Goal: Task Accomplishment & Management: Manage account settings

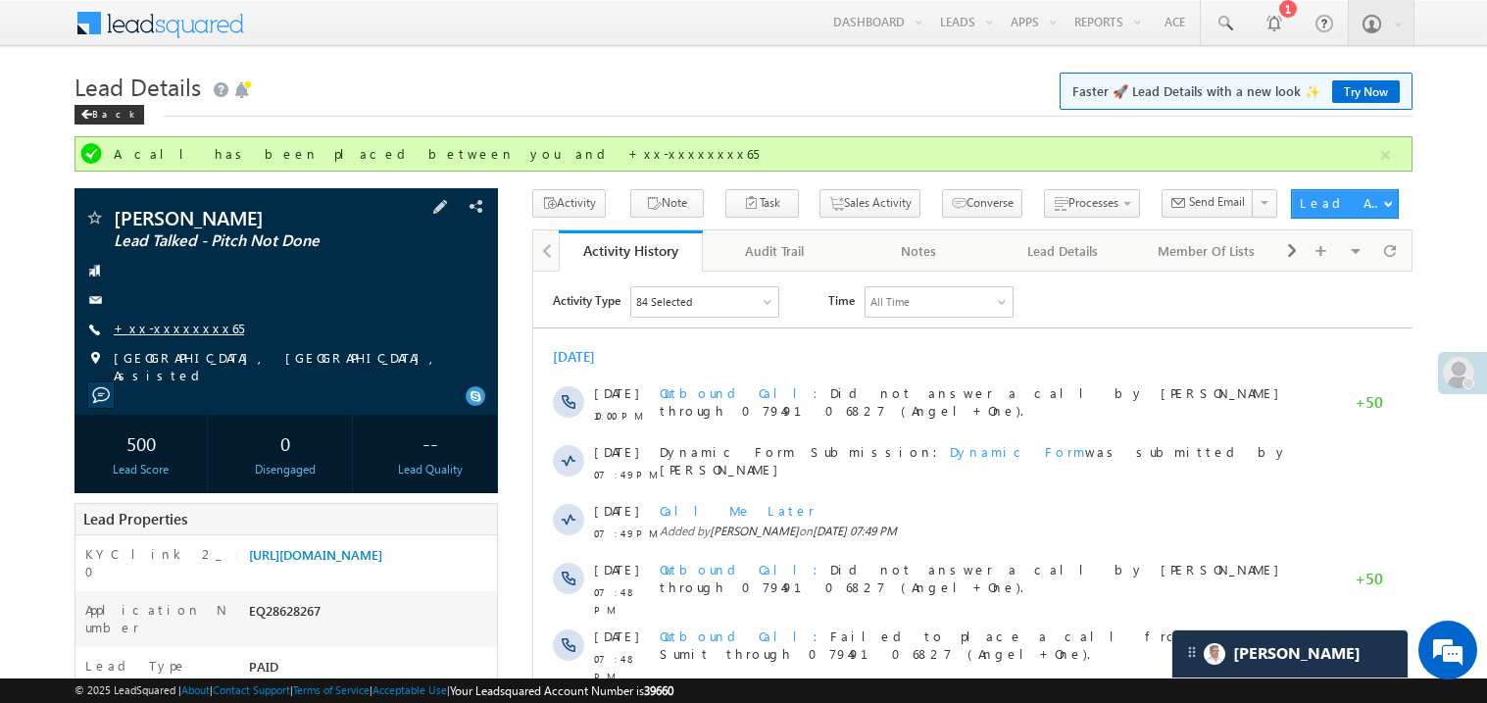
click at [174, 327] on link "+xx-xxxxxxxx65" at bounding box center [179, 328] width 130 height 17
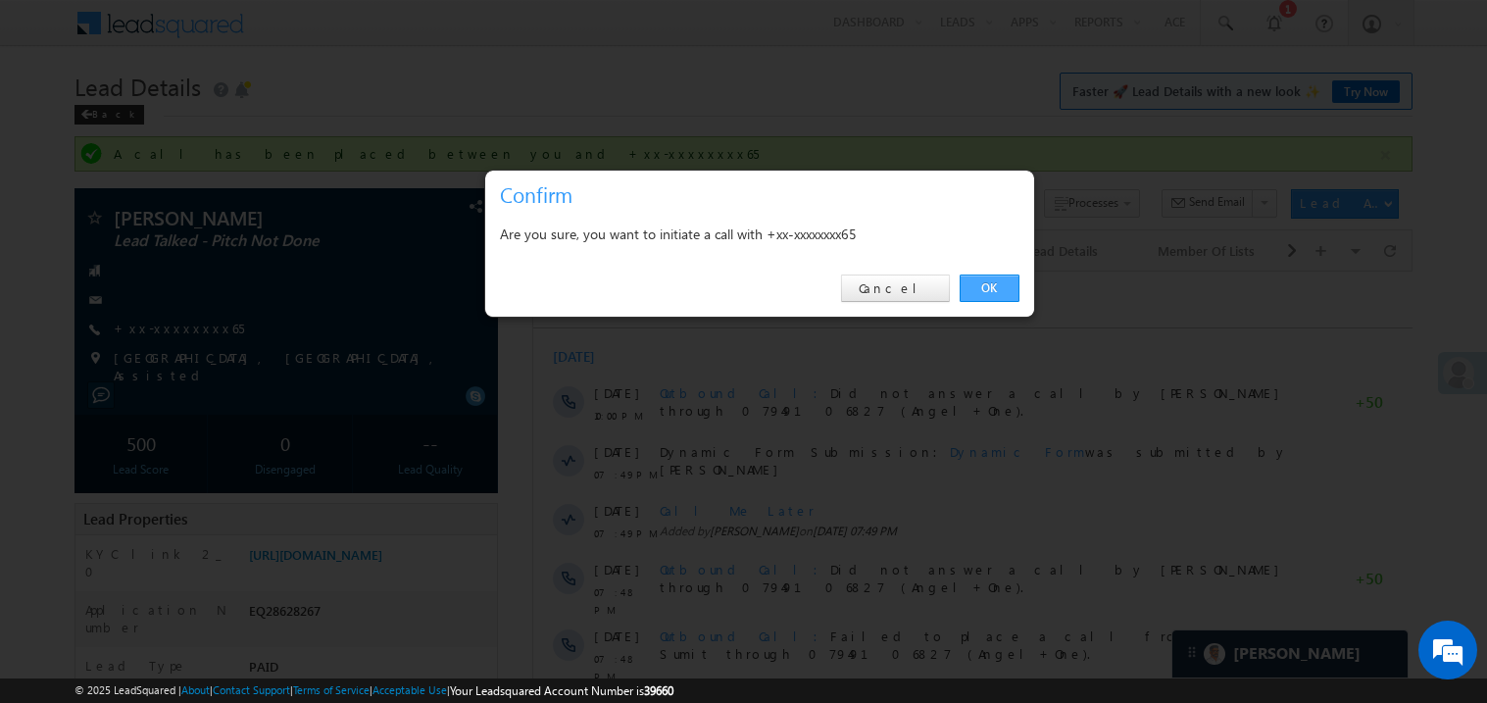
click at [987, 286] on link "OK" at bounding box center [990, 288] width 60 height 27
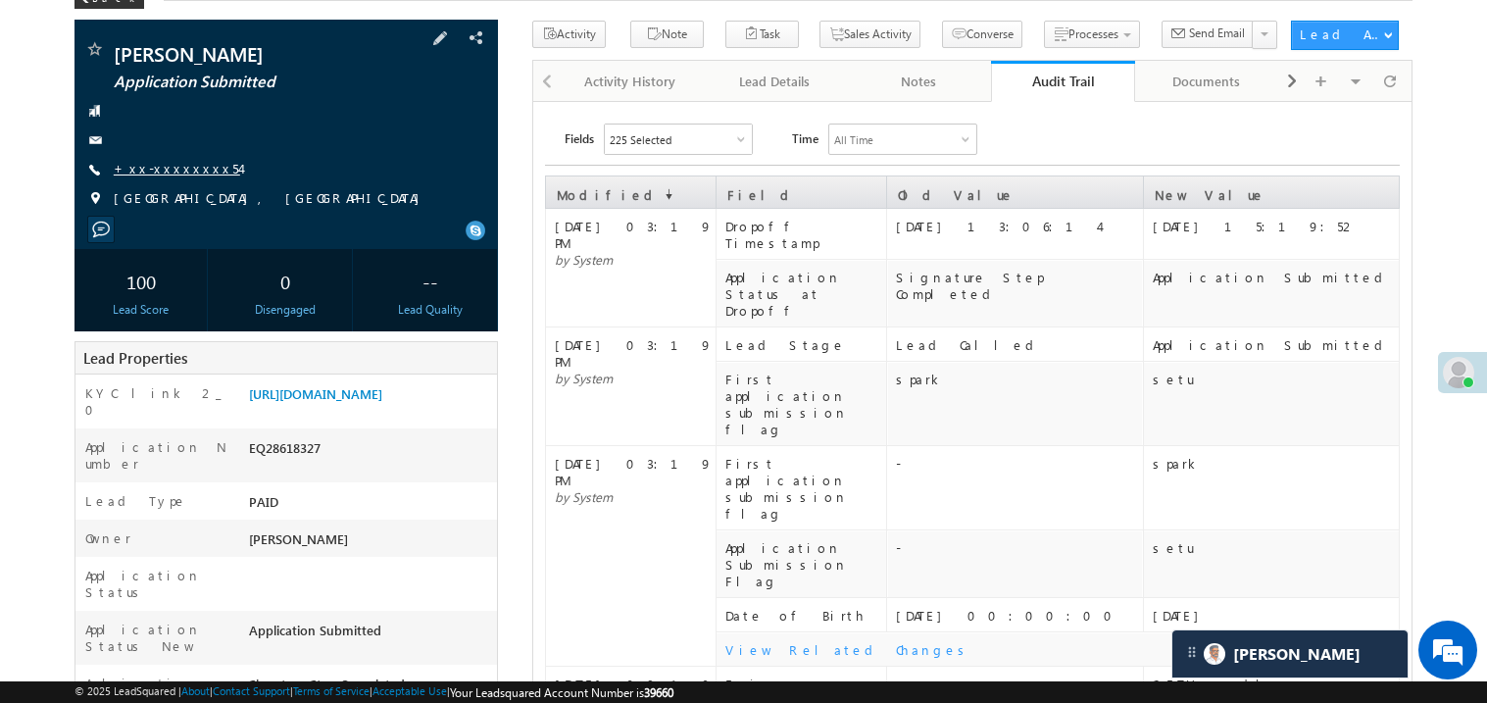
click at [170, 167] on link "+xx-xxxxxxxx54" at bounding box center [177, 168] width 126 height 17
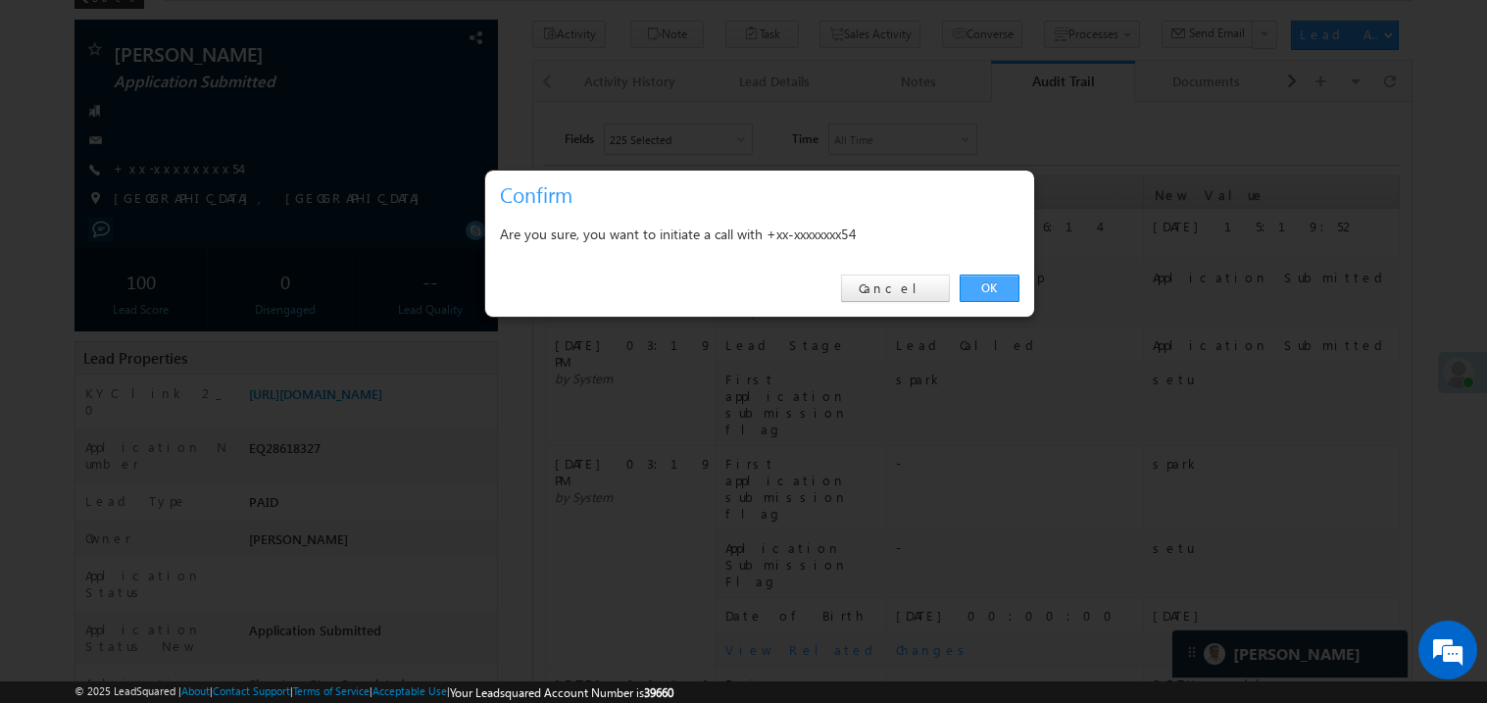
click at [984, 279] on link "OK" at bounding box center [990, 288] width 60 height 27
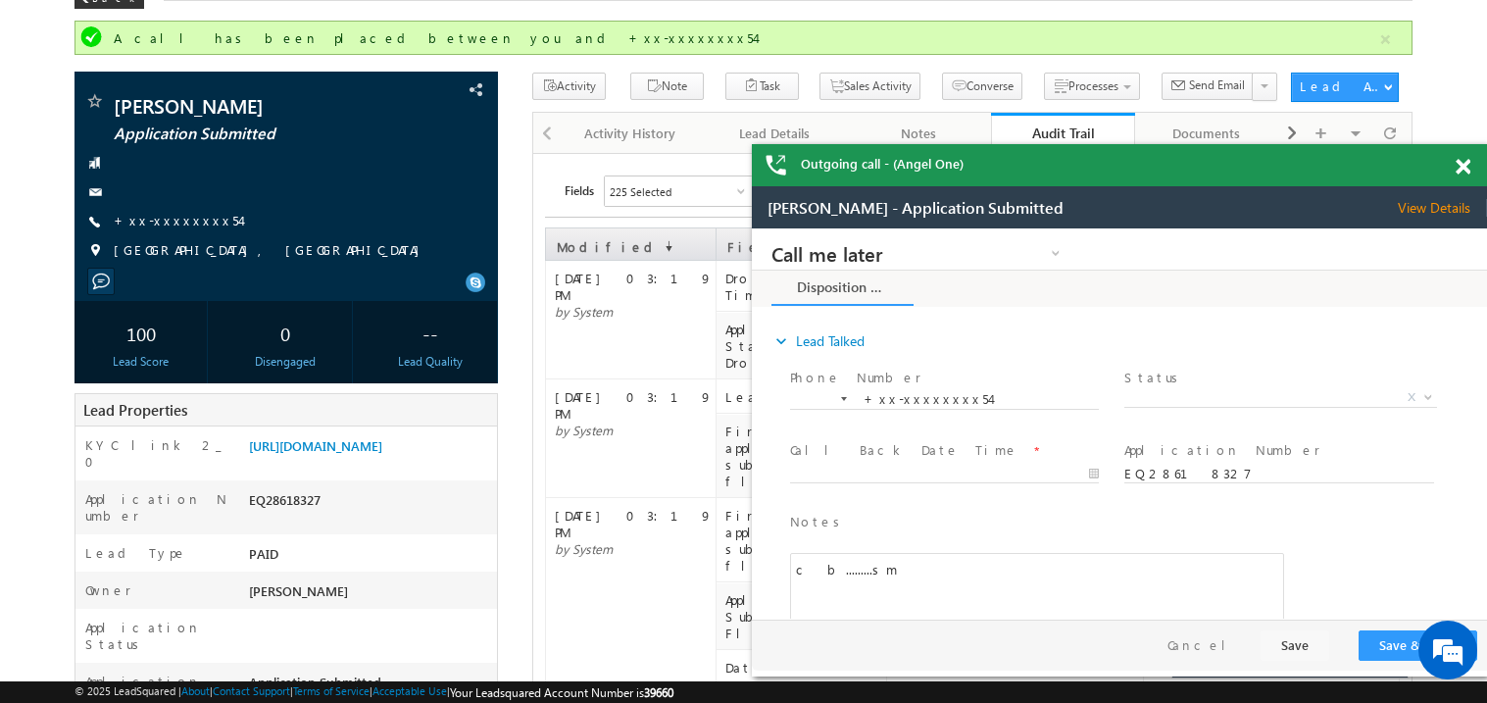
click at [1465, 167] on span at bounding box center [1463, 167] width 15 height 17
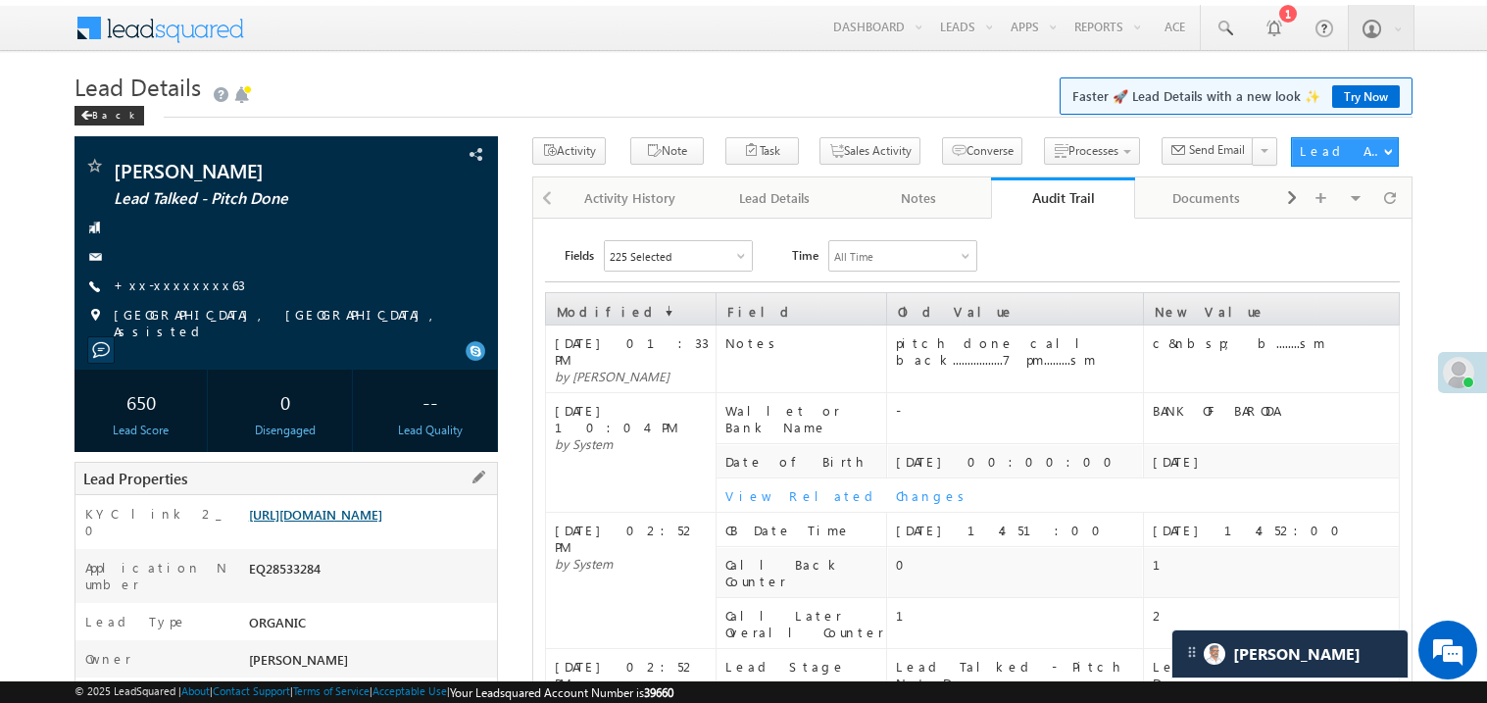
click at [357, 520] on link "https://angelbroking1-pk3em7sa.customui-test.leadsquared.com?leadId=1e7e1d0f-5a…" at bounding box center [315, 514] width 133 height 17
click at [176, 286] on link "+xx-xxxxxxxx63" at bounding box center [179, 285] width 131 height 17
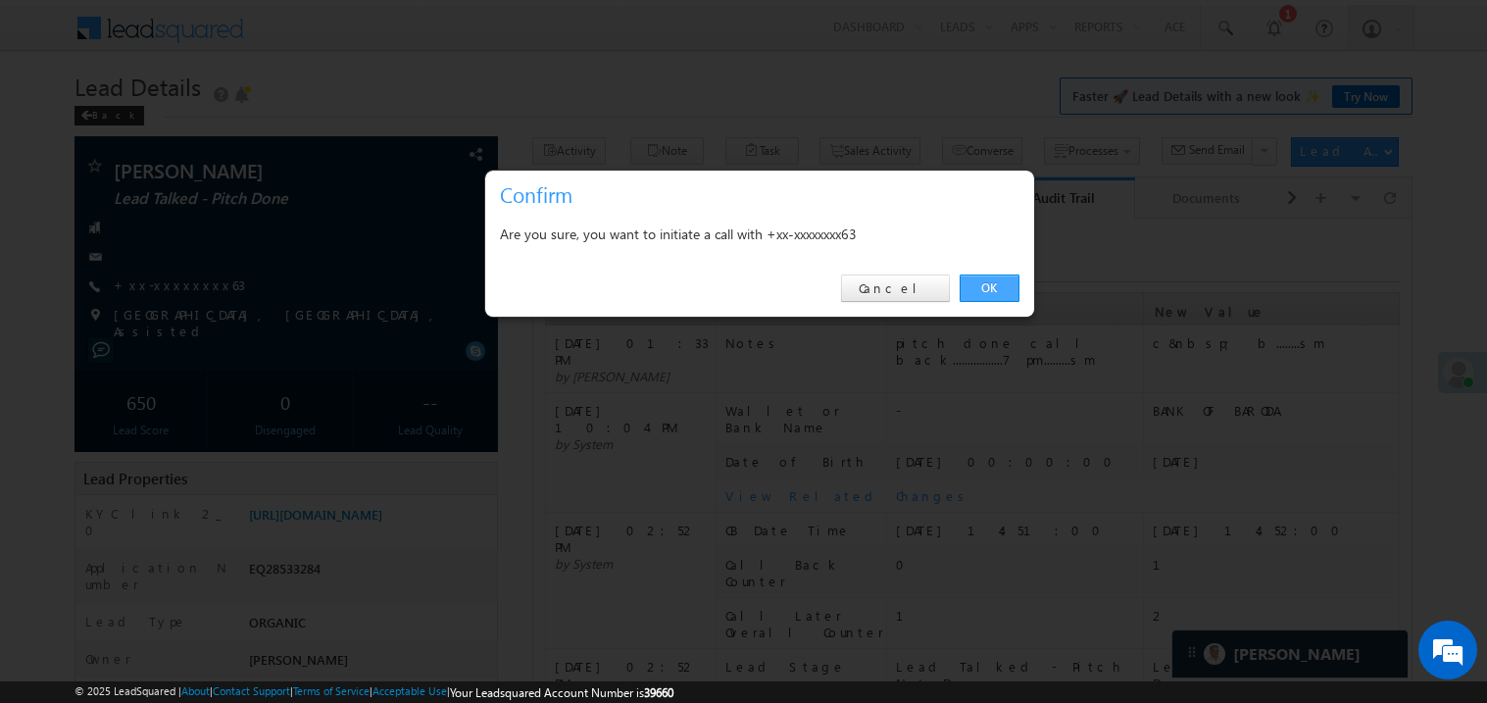
click at [982, 288] on link "OK" at bounding box center [990, 288] width 60 height 27
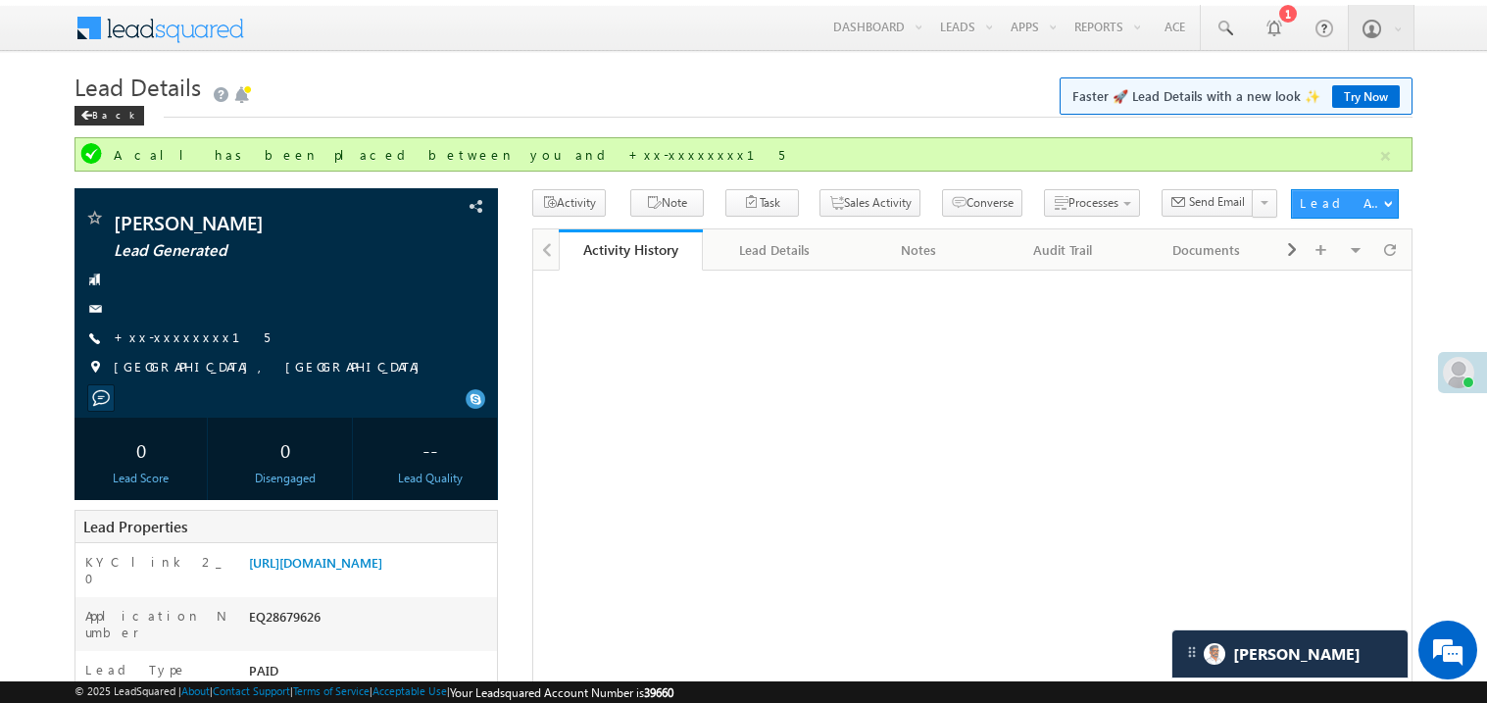
click at [382, 554] on link "[URL][DOMAIN_NAME]" at bounding box center [315, 562] width 133 height 17
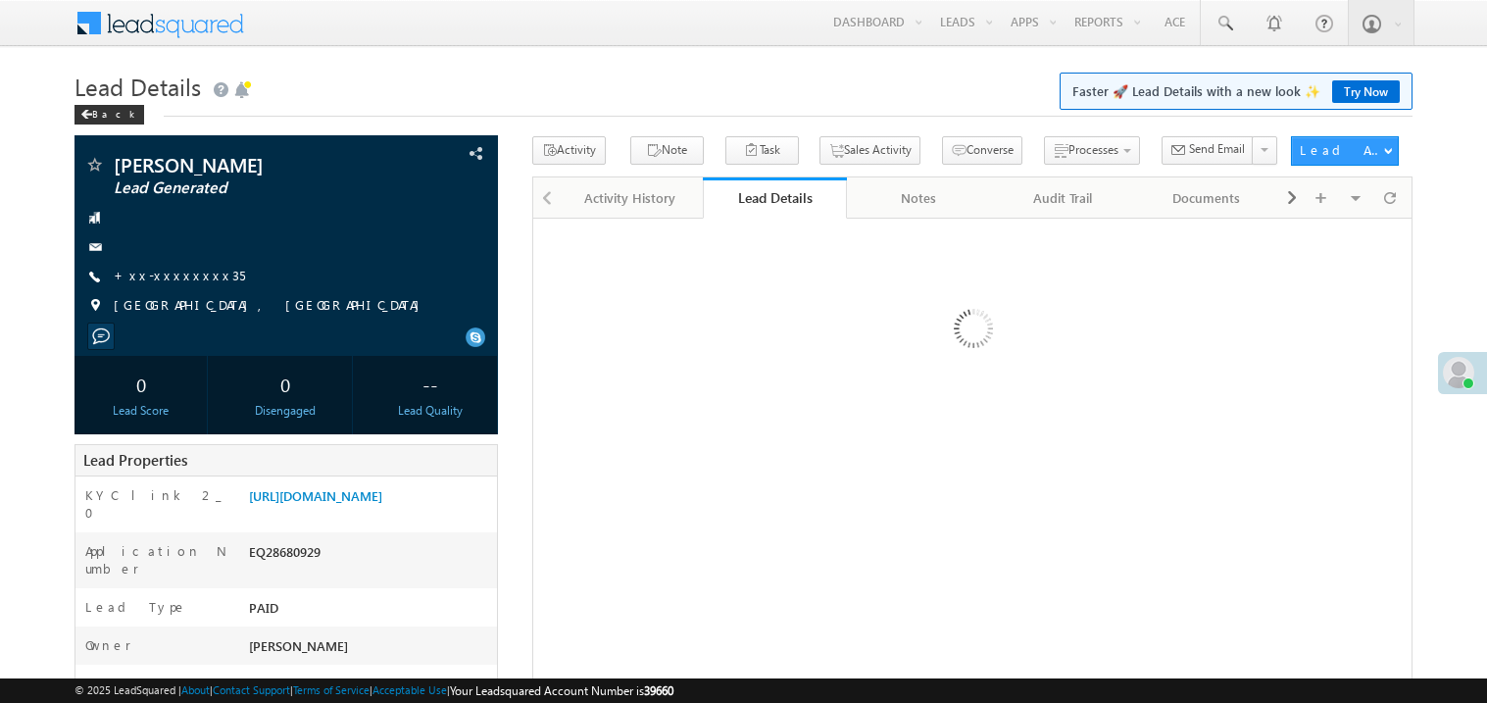
click at [184, 277] on link "+xx-xxxxxxxx35" at bounding box center [179, 275] width 131 height 17
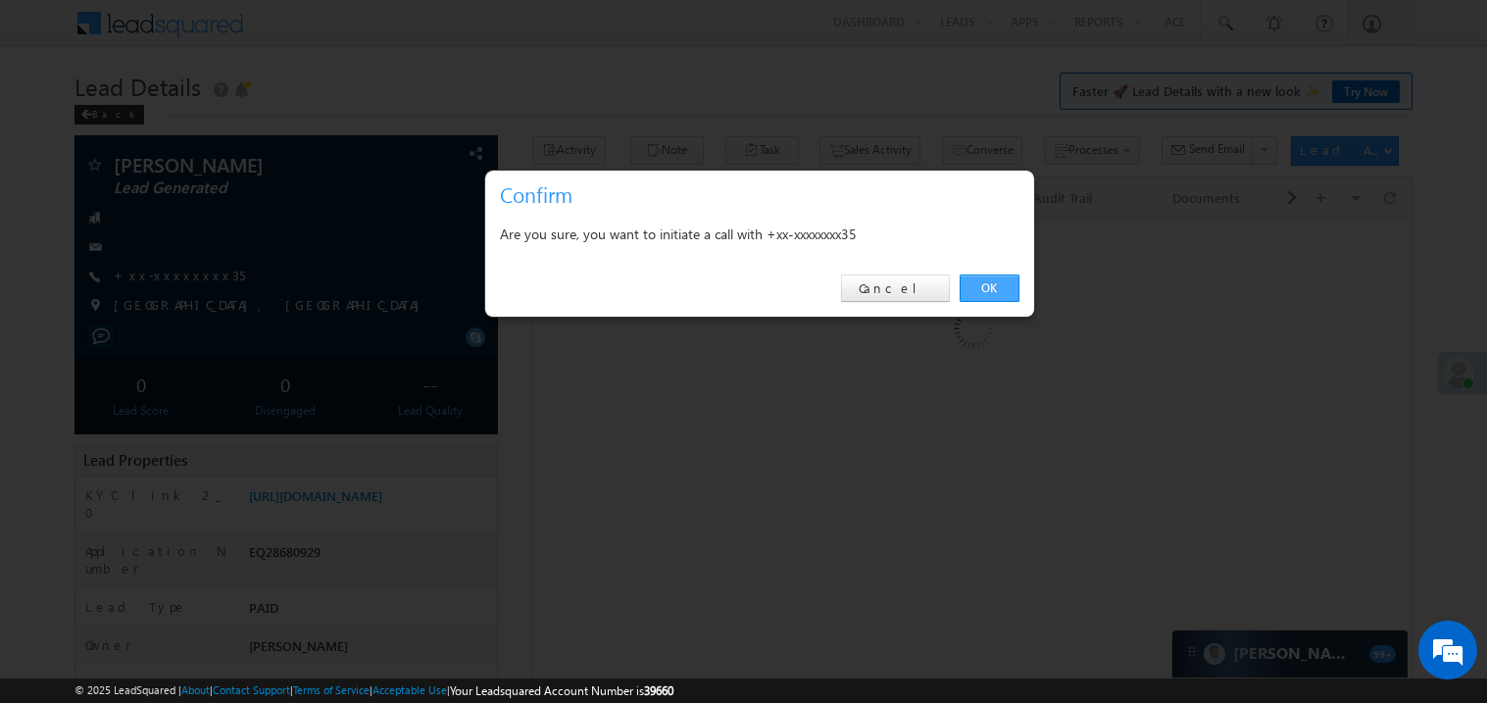
click at [990, 289] on link "OK" at bounding box center [990, 288] width 60 height 27
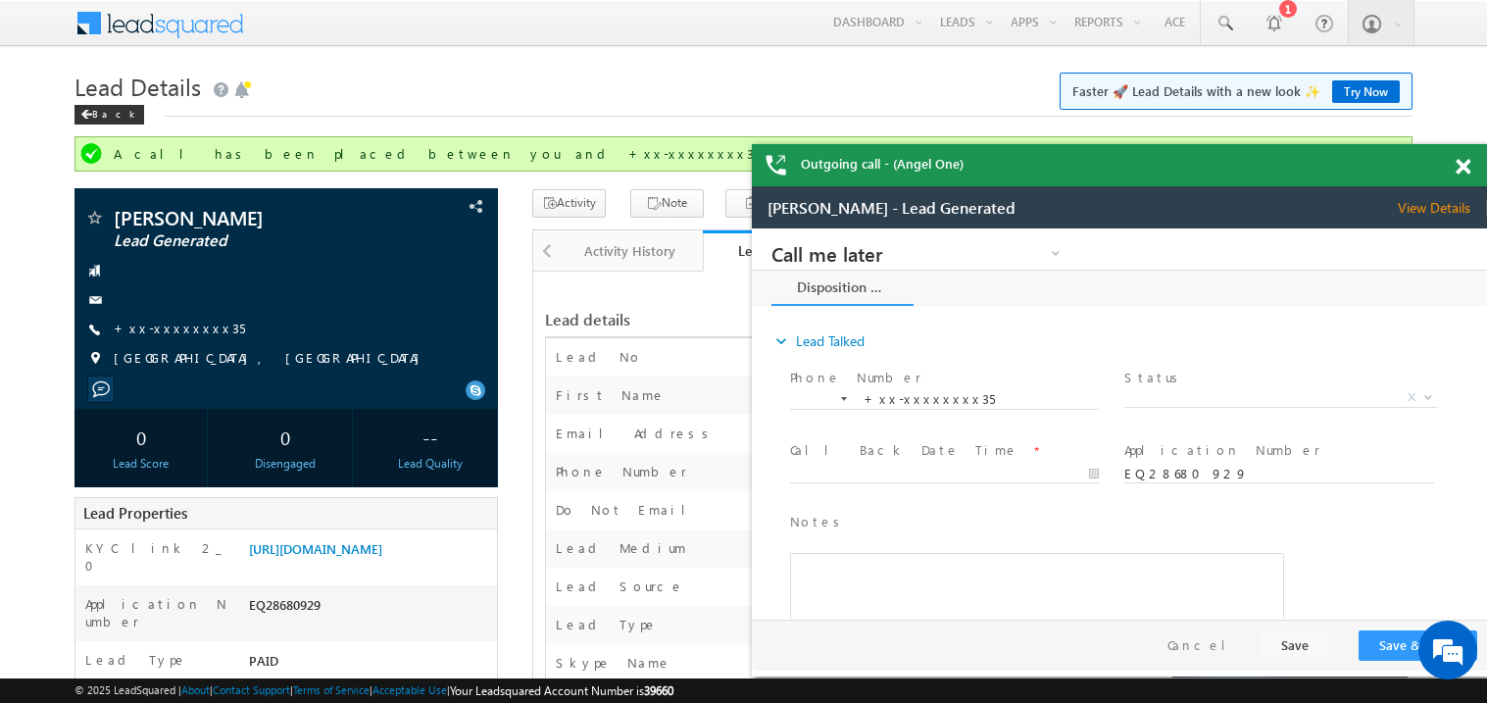
click at [1471, 166] on div at bounding box center [1474, 163] width 26 height 38
click at [1466, 163] on span at bounding box center [1463, 167] width 15 height 17
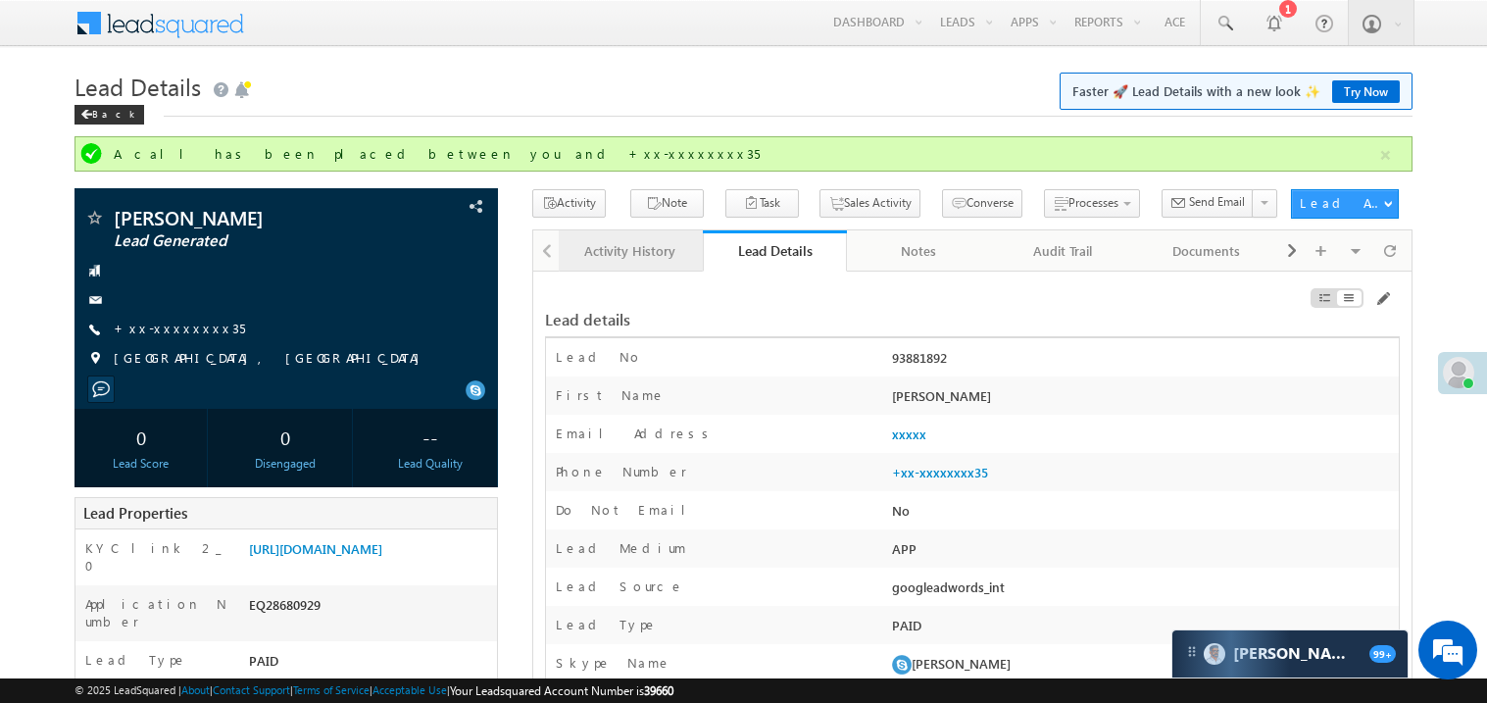
click at [595, 244] on div "Activity History" at bounding box center [630, 251] width 111 height 24
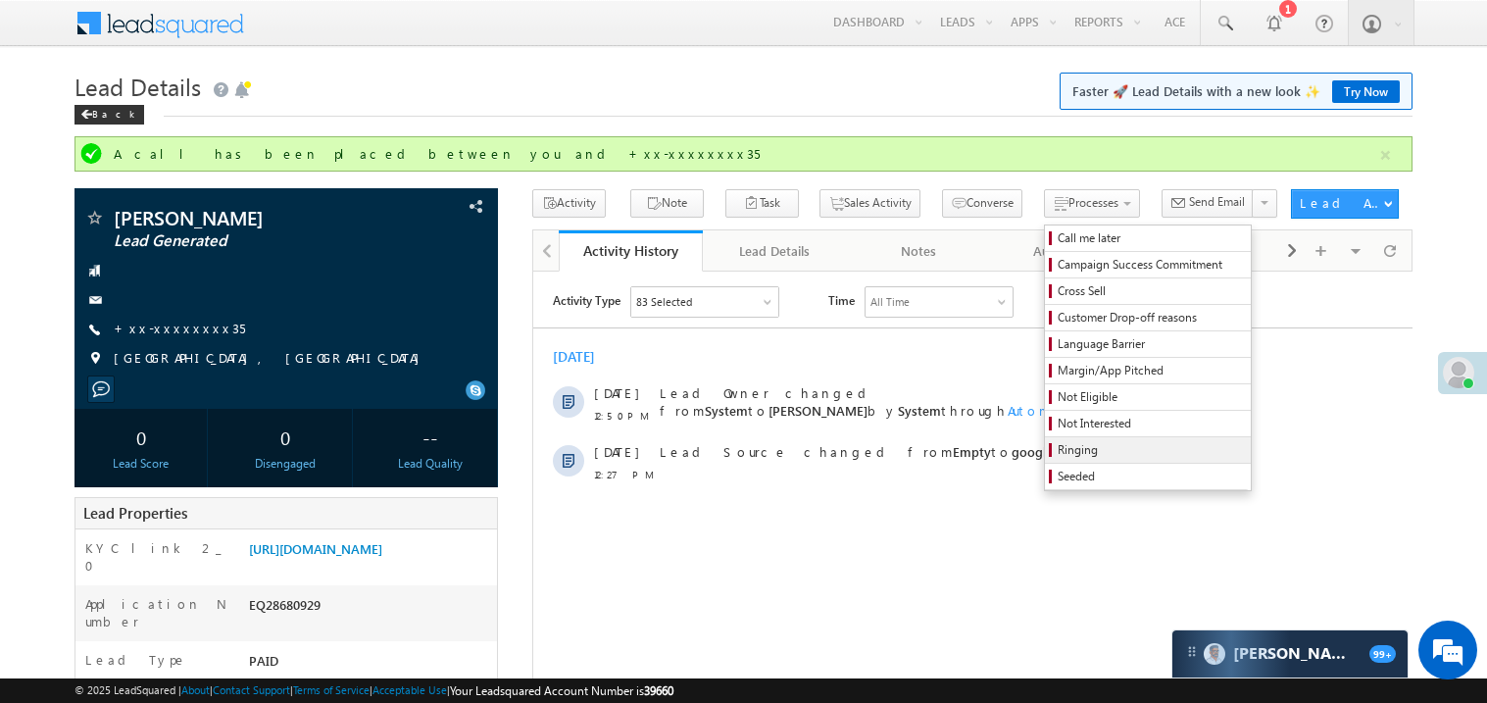
click at [1058, 458] on span "Ringing" at bounding box center [1151, 450] width 186 height 18
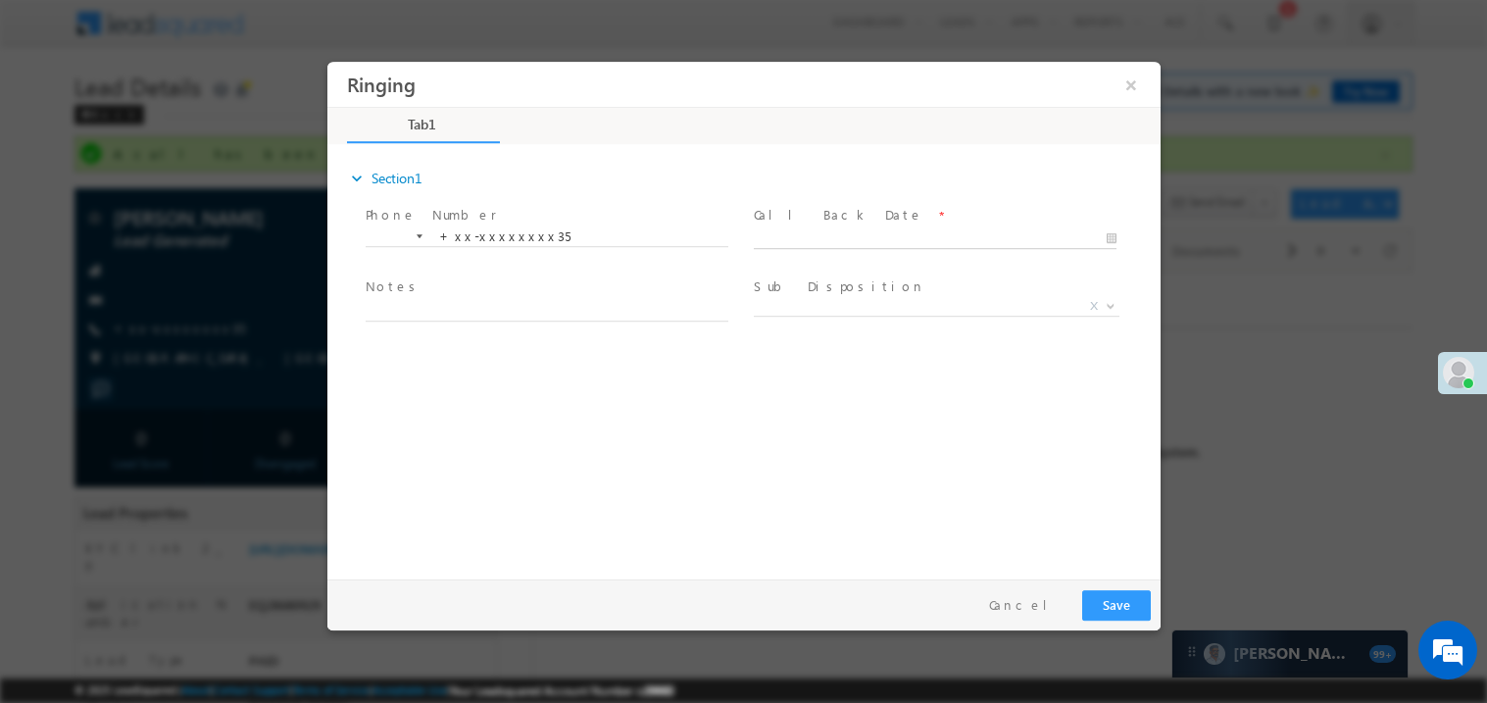
click at [795, 242] on body "Ringing ×" at bounding box center [743, 315] width 833 height 509
type input "09/10/25 1:37 PM"
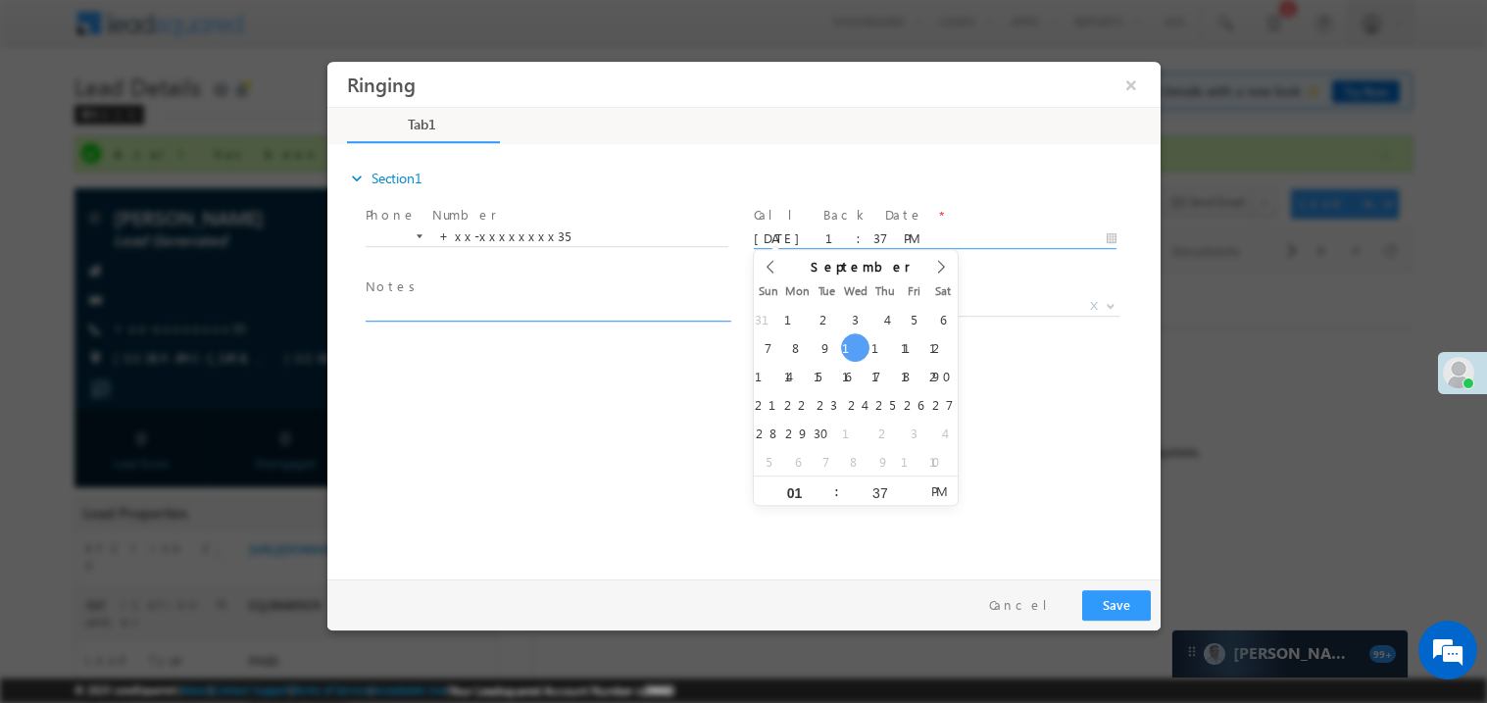
click at [450, 302] on textarea at bounding box center [546, 309] width 363 height 23
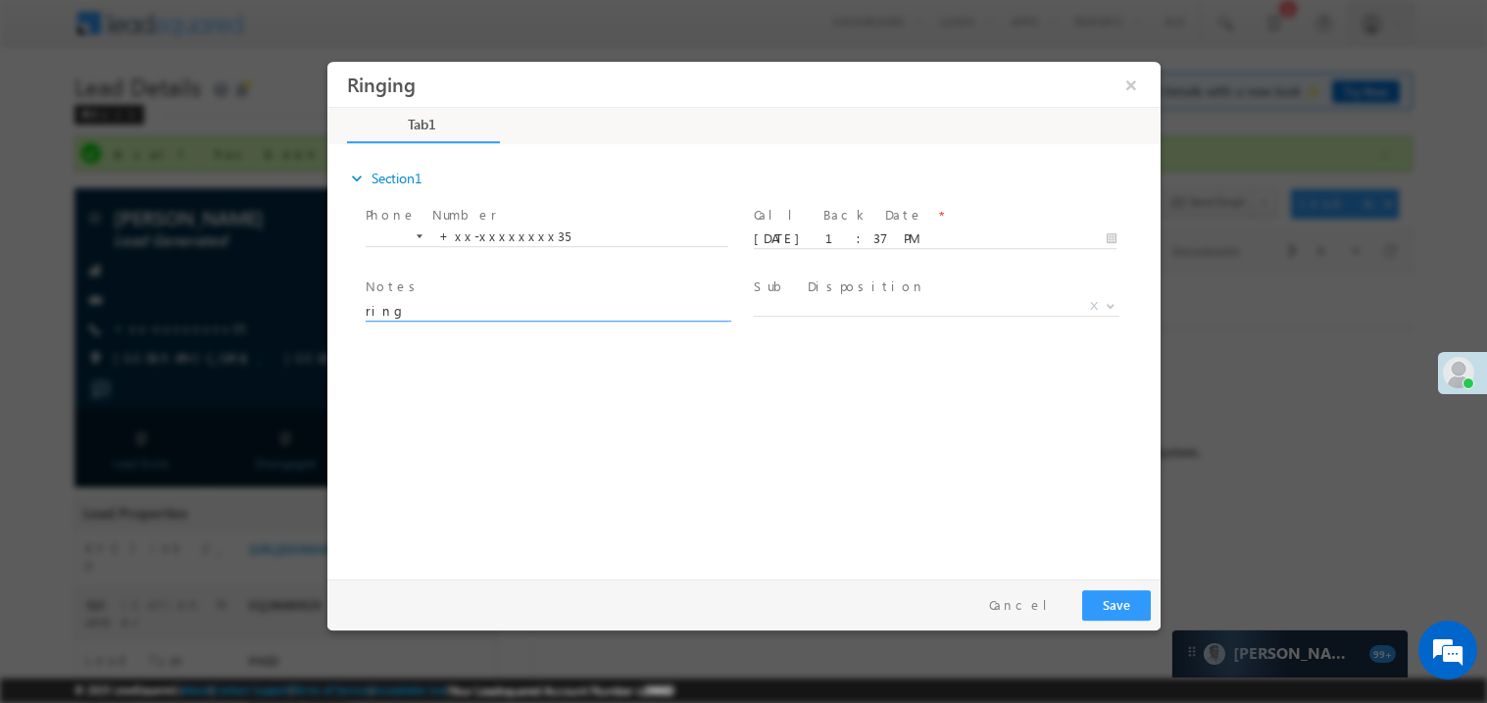
type textarea "ring"
click at [1118, 601] on button "Save" at bounding box center [1116, 604] width 69 height 30
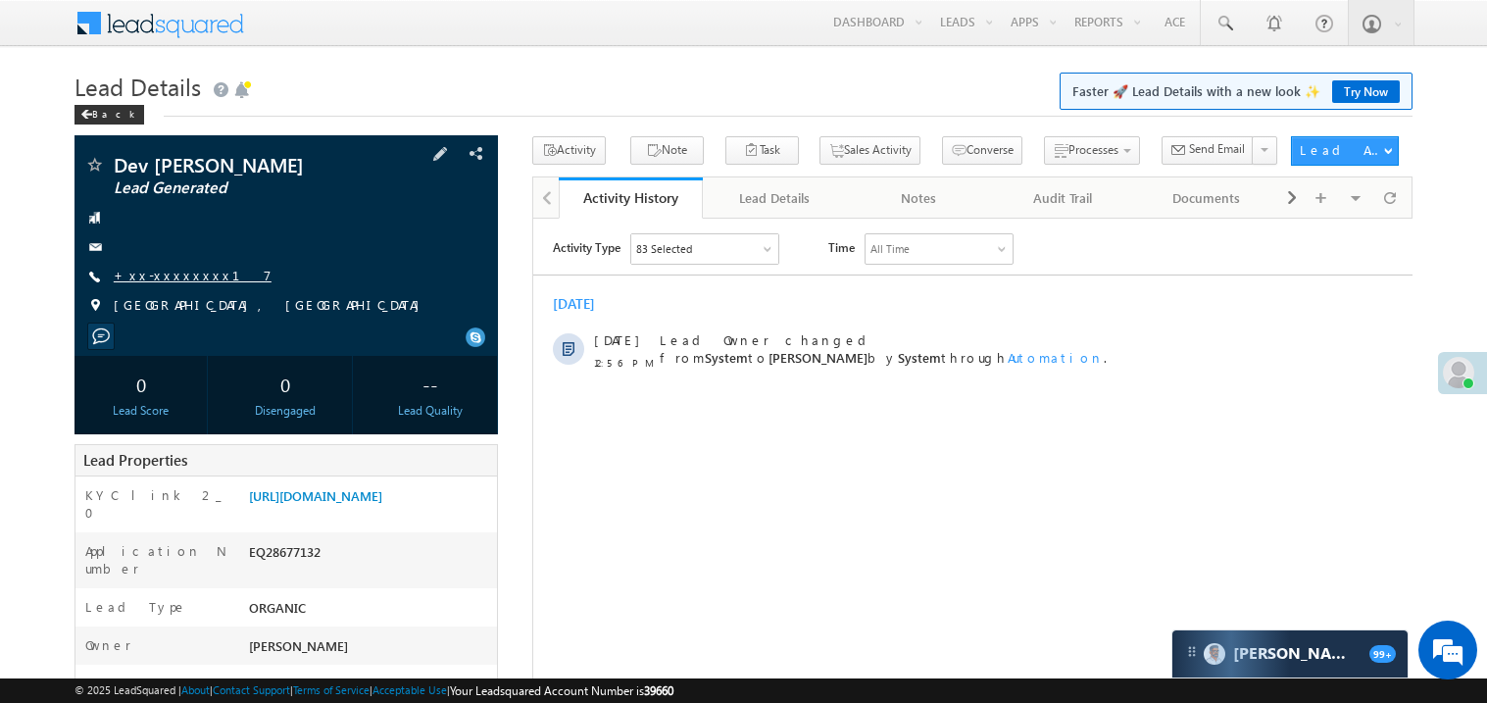
click at [182, 269] on link "+xx-xxxxxxxx17" at bounding box center [193, 275] width 158 height 17
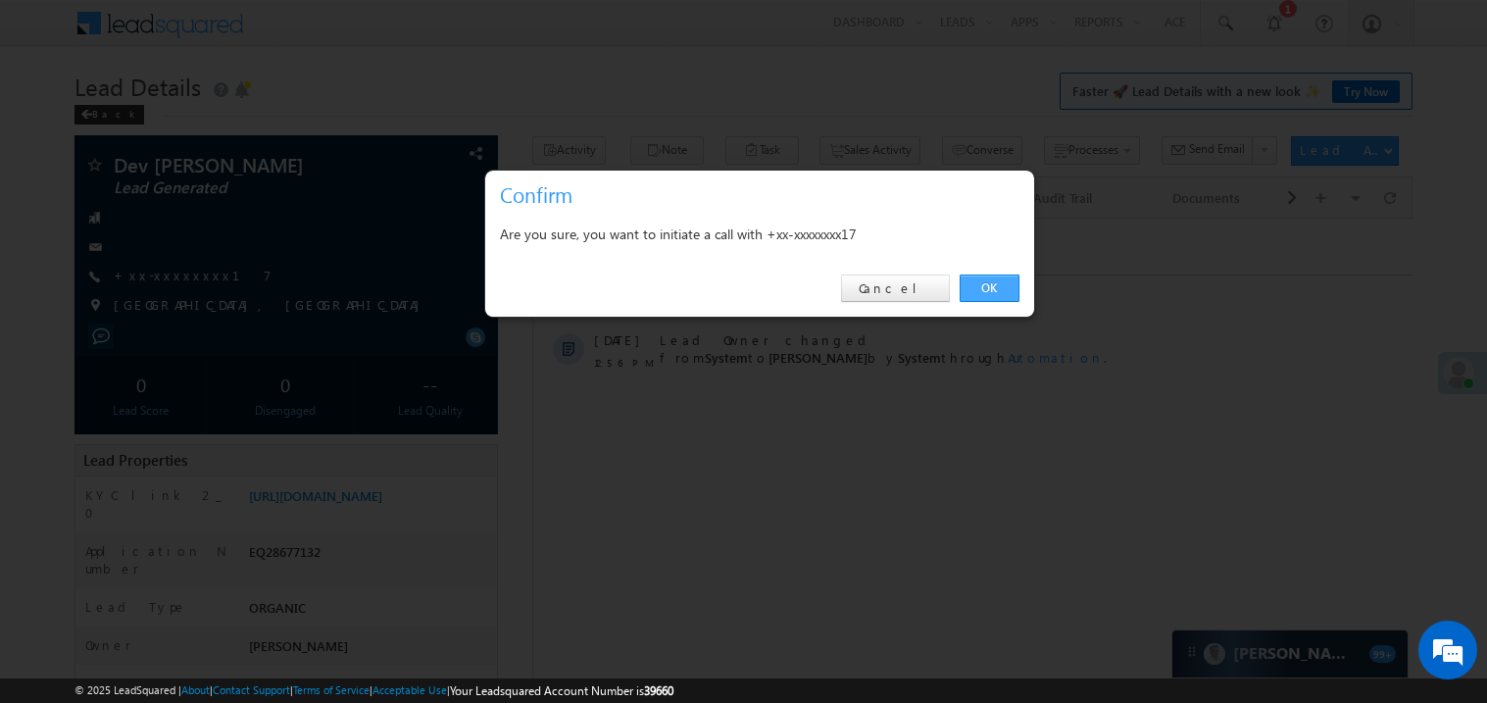
click at [978, 282] on link "OK" at bounding box center [990, 288] width 60 height 27
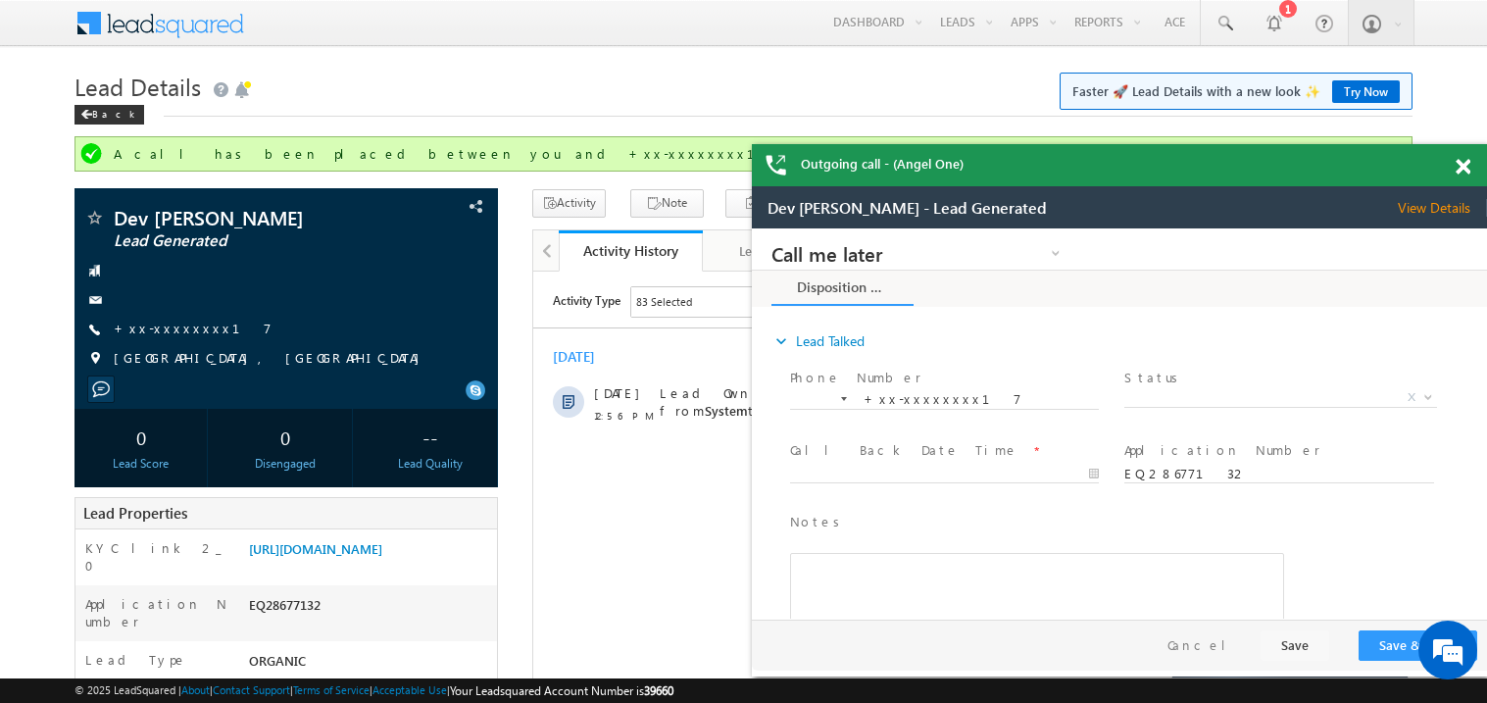
click at [1465, 163] on span at bounding box center [1463, 167] width 15 height 17
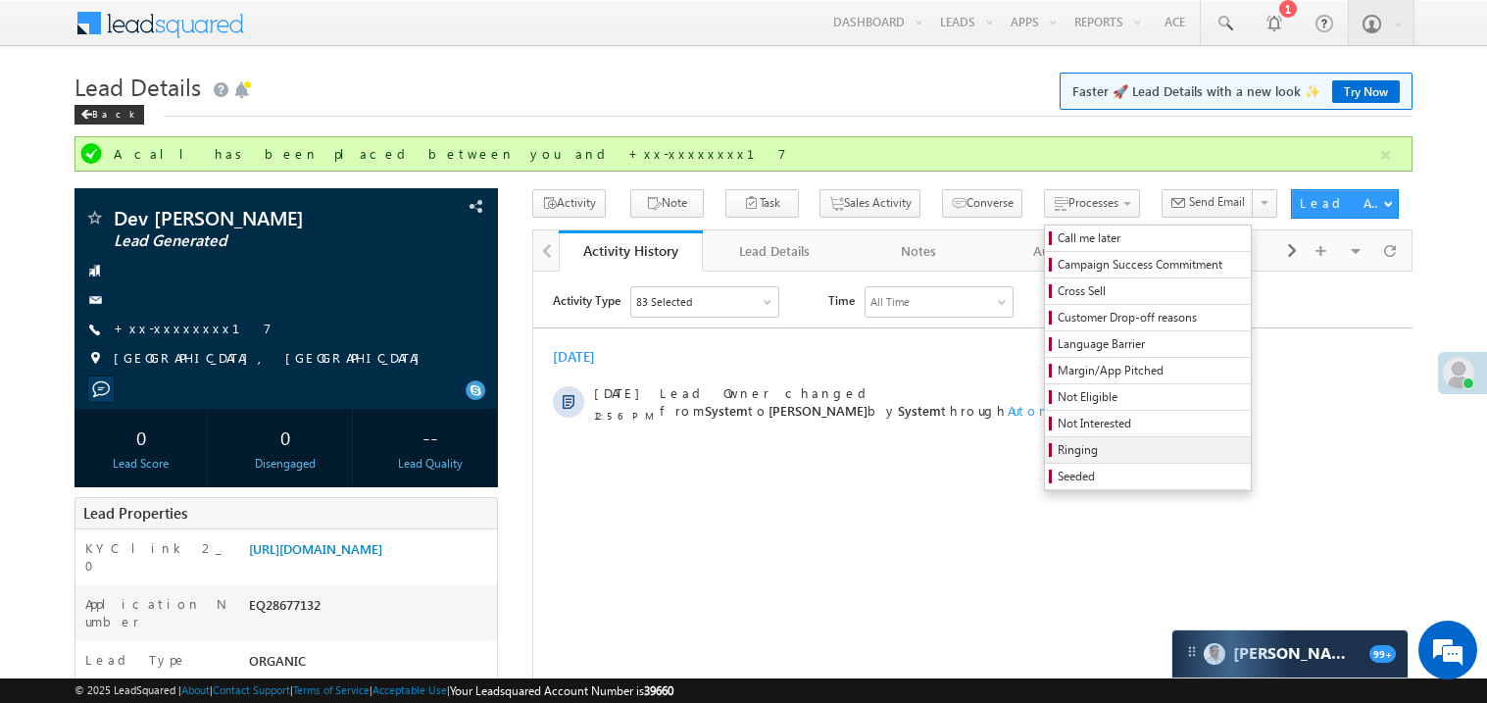
click at [1058, 459] on span "Ringing" at bounding box center [1151, 450] width 186 height 18
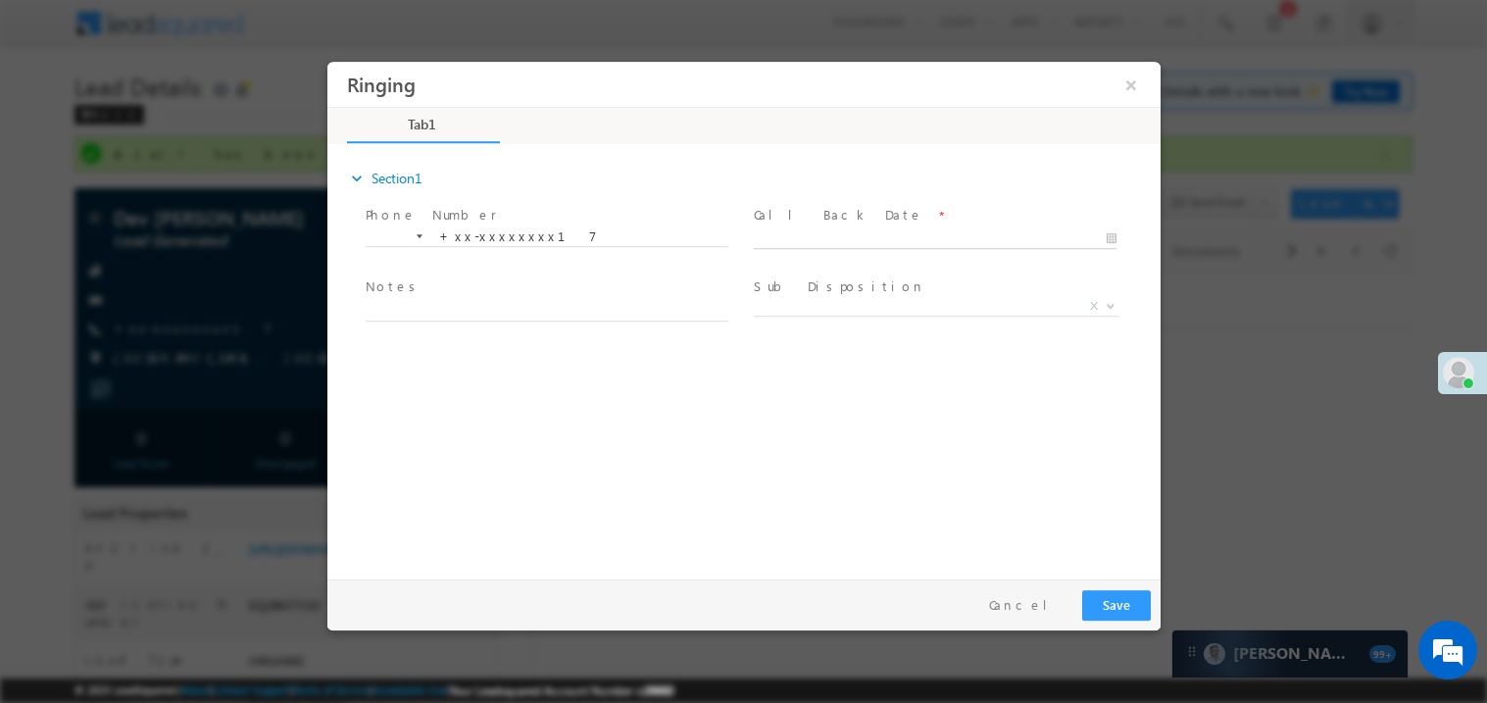
click at [803, 245] on body "Ringing ×" at bounding box center [743, 315] width 833 height 509
type input "09/10/25 1:38 PM"
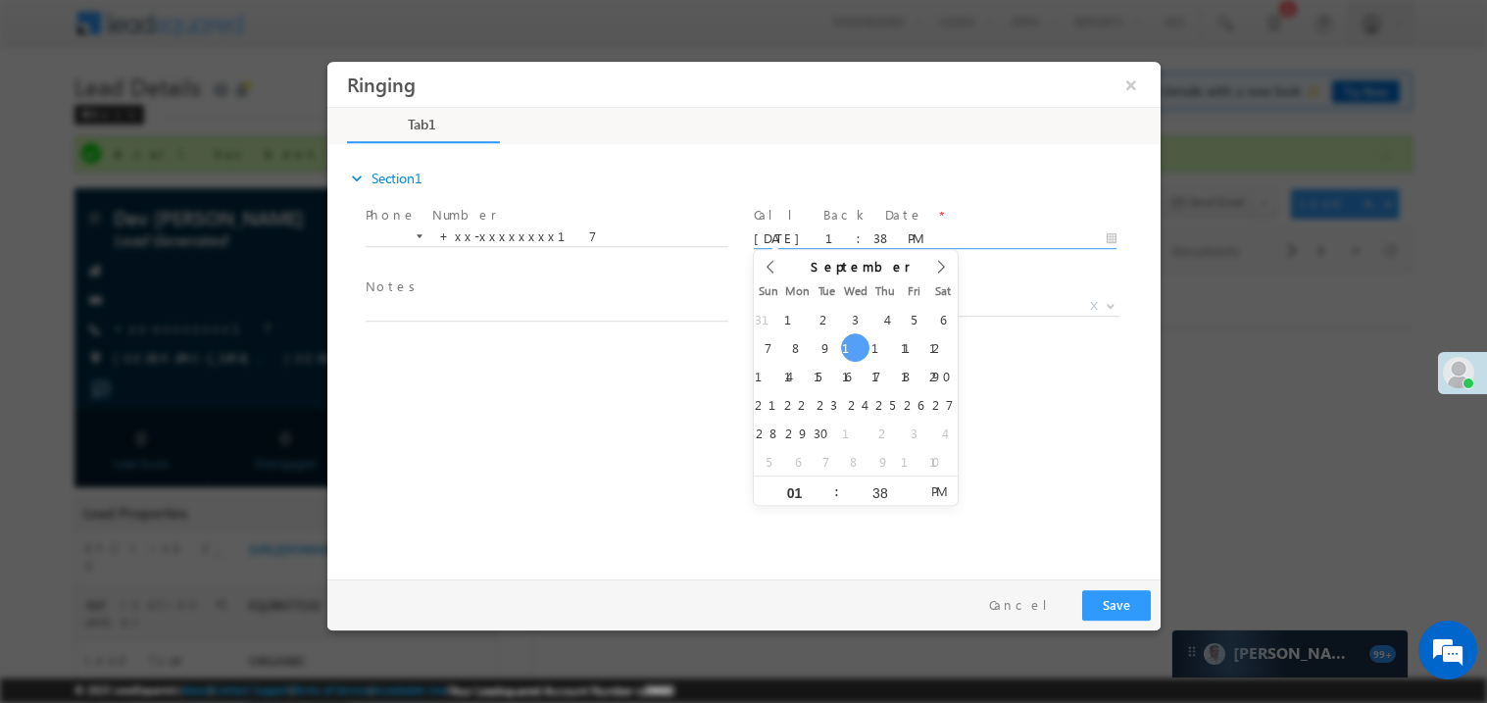
click at [467, 296] on span "Notes *" at bounding box center [546, 288] width 362 height 22
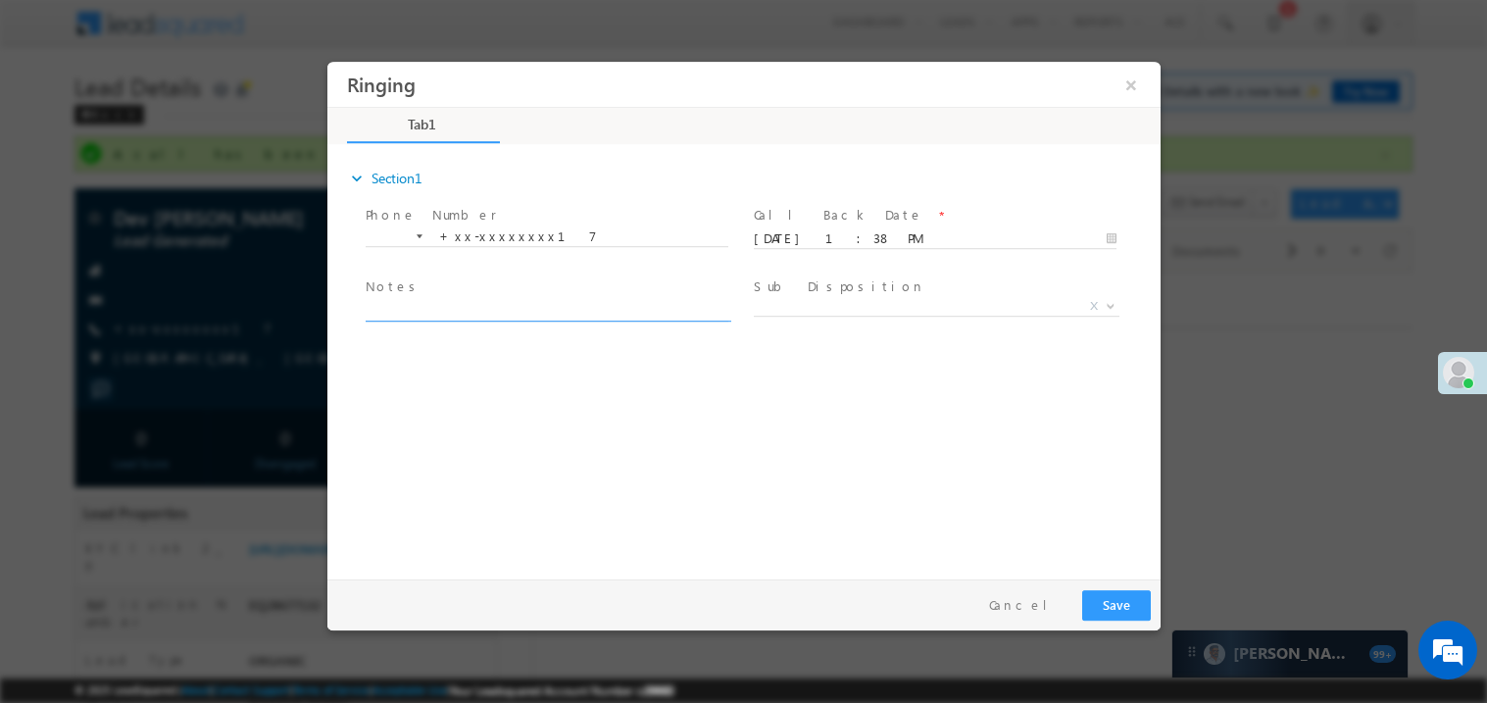
click at [456, 306] on textarea at bounding box center [546, 309] width 363 height 23
type textarea "ring"
click at [1130, 601] on button "Save" at bounding box center [1116, 604] width 69 height 30
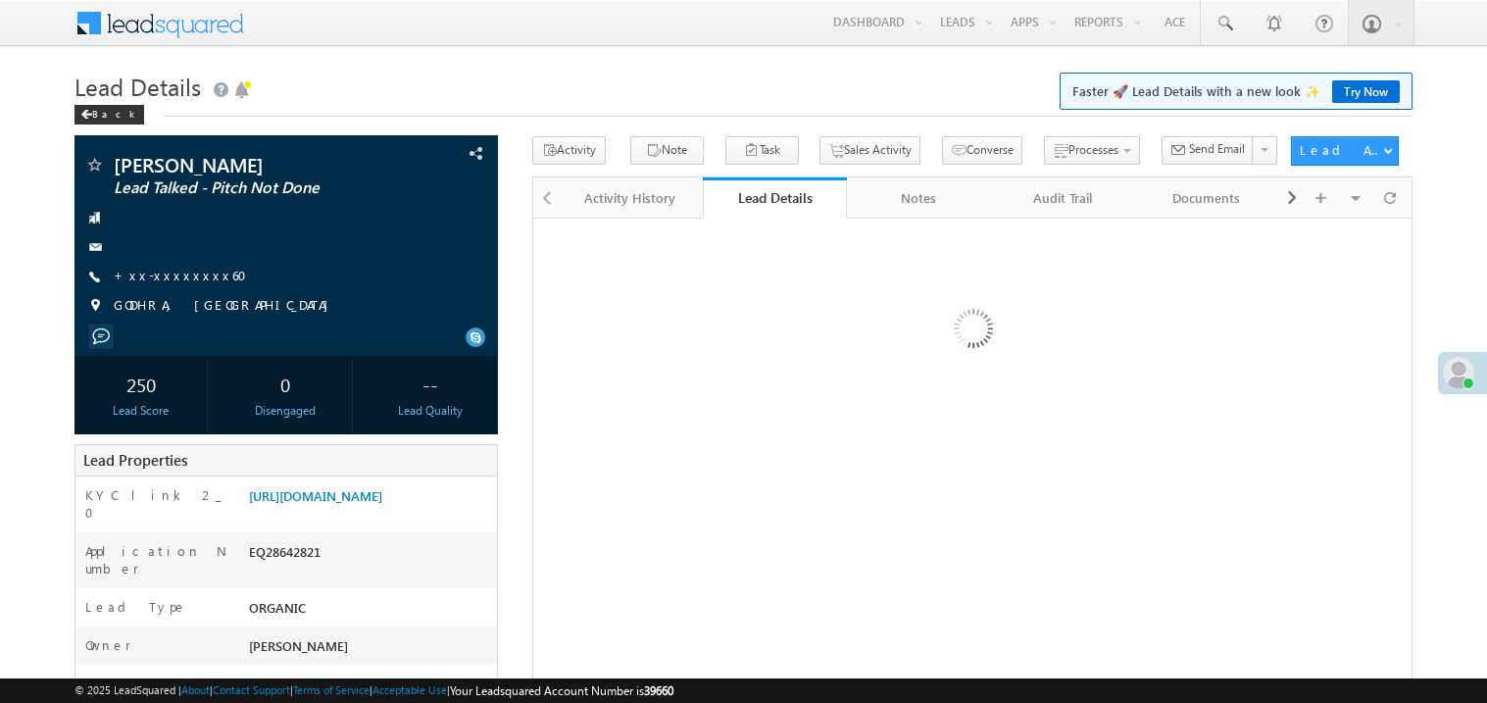
click at [176, 273] on link "+xx-xxxxxxxx60" at bounding box center [186, 275] width 145 height 17
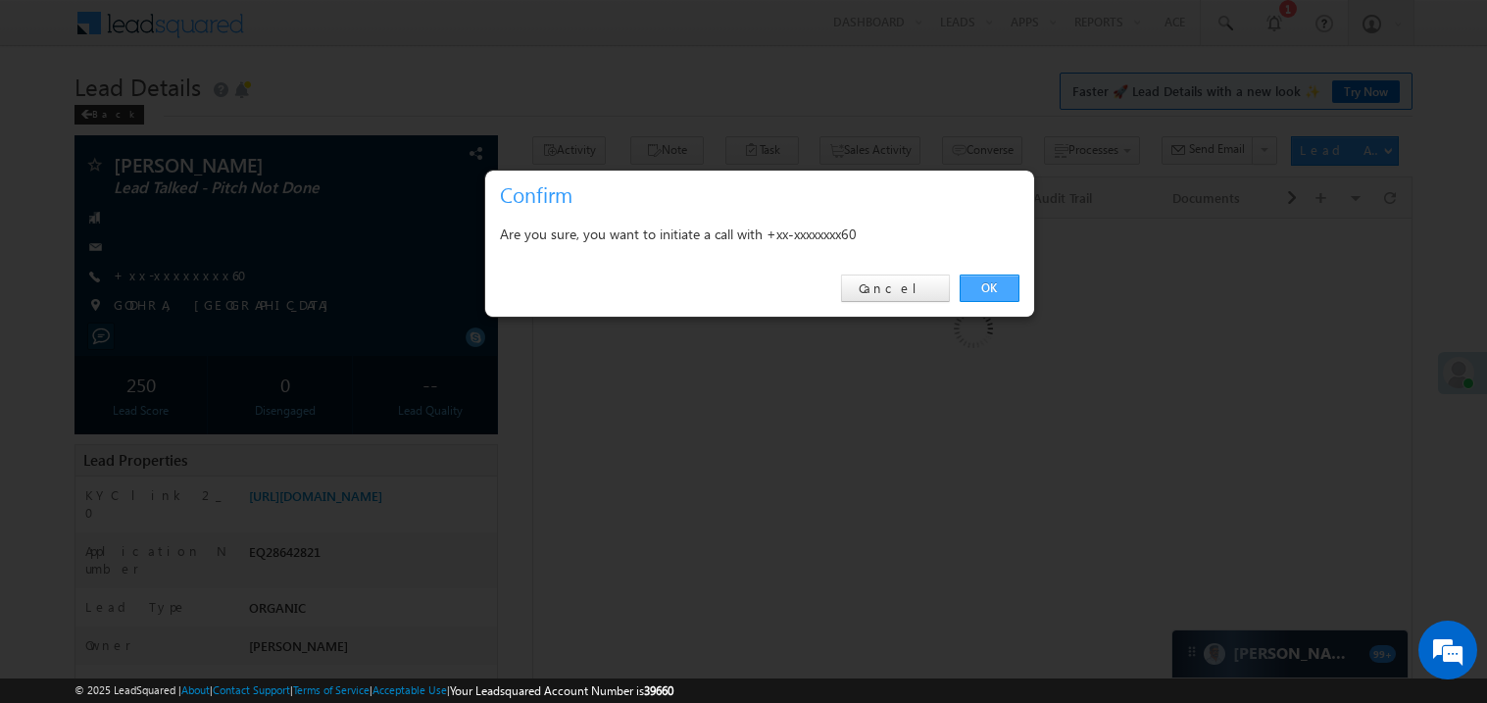
click at [980, 283] on link "OK" at bounding box center [990, 288] width 60 height 27
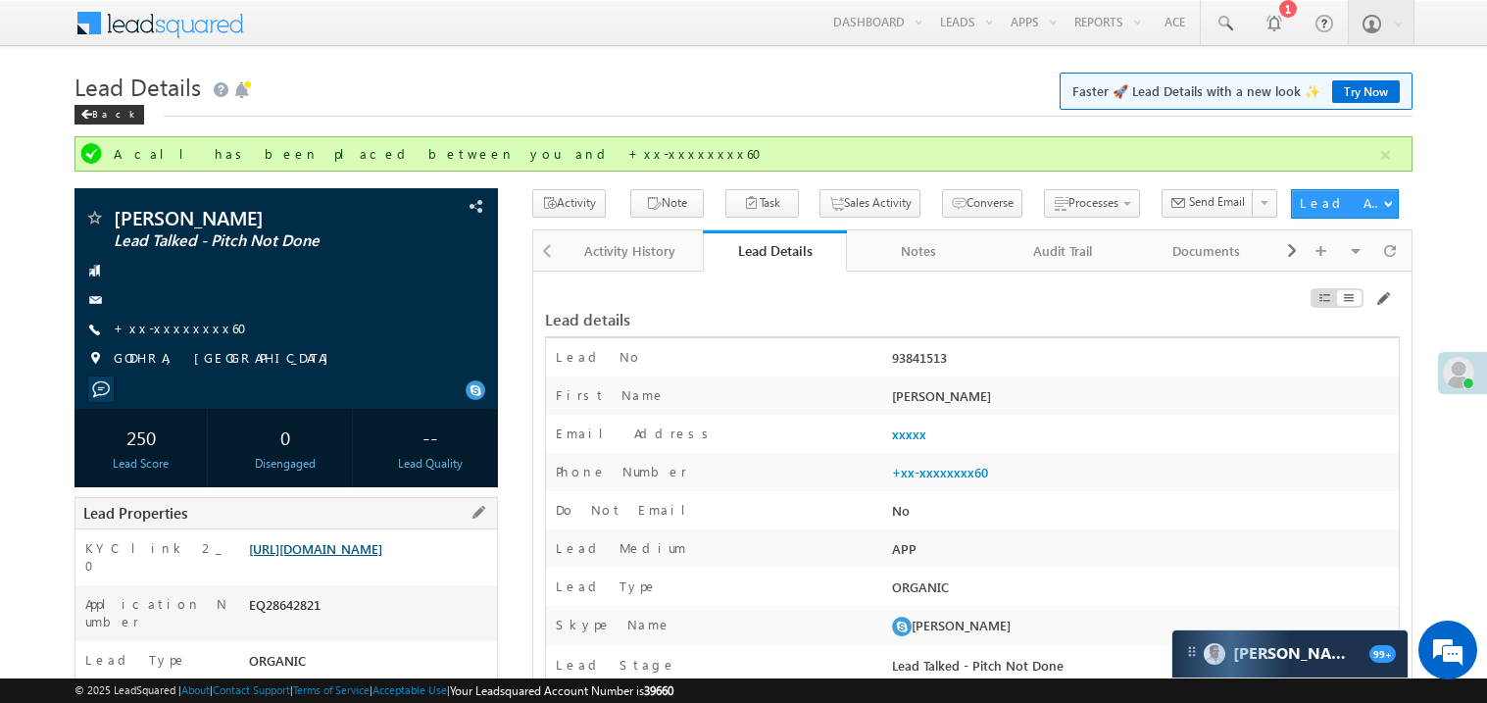
click at [357, 511] on div "Lead Properties" at bounding box center [287, 513] width 424 height 32
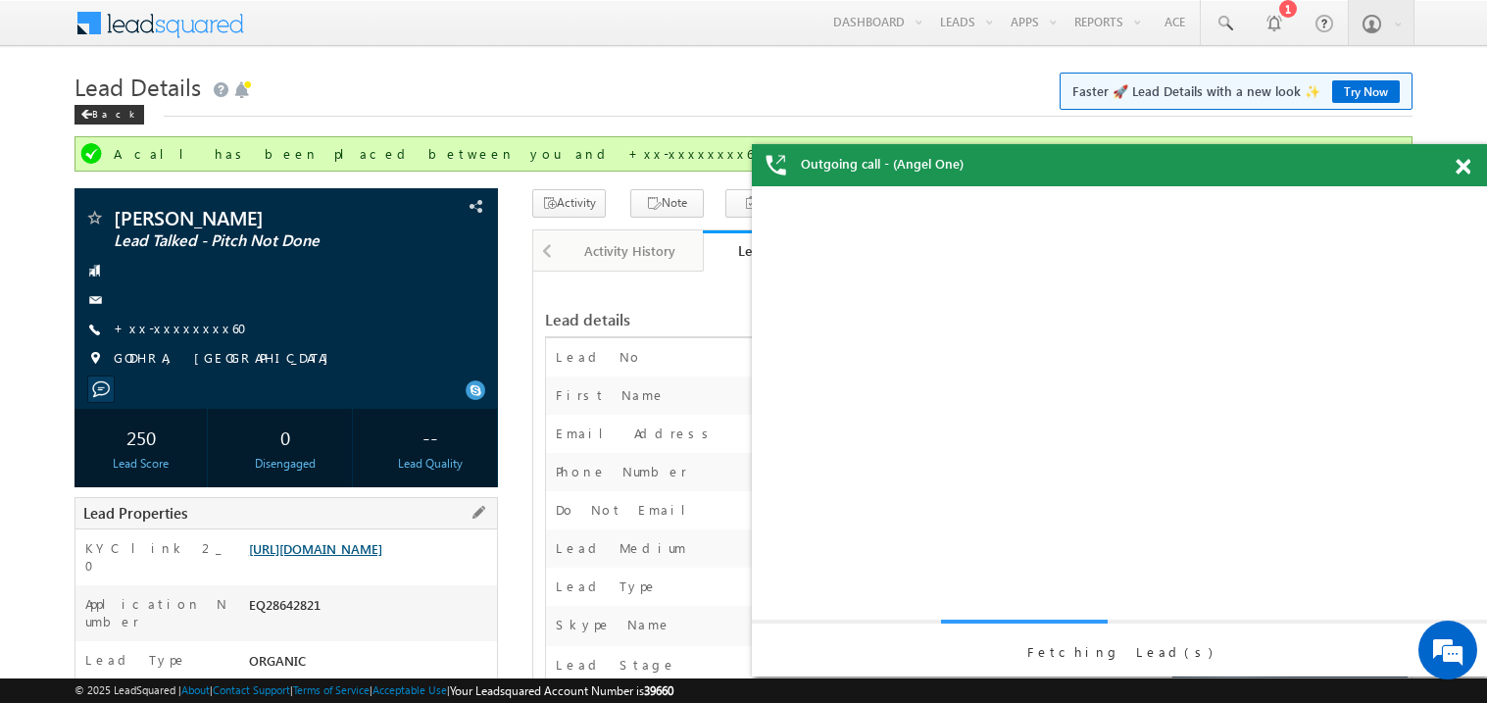
click at [360, 553] on link "[URL][DOMAIN_NAME]" at bounding box center [315, 548] width 133 height 17
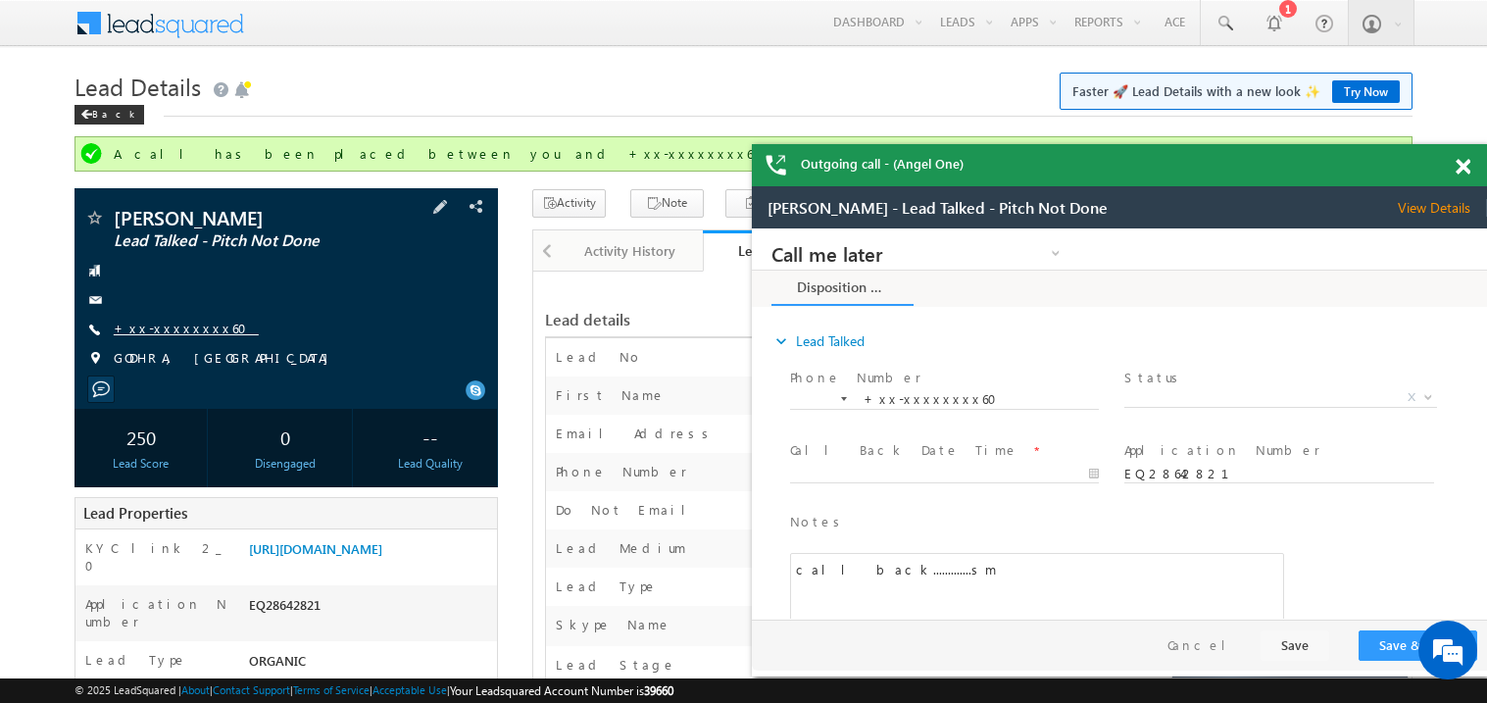
click at [166, 335] on link "+xx-xxxxxxxx60" at bounding box center [186, 328] width 145 height 17
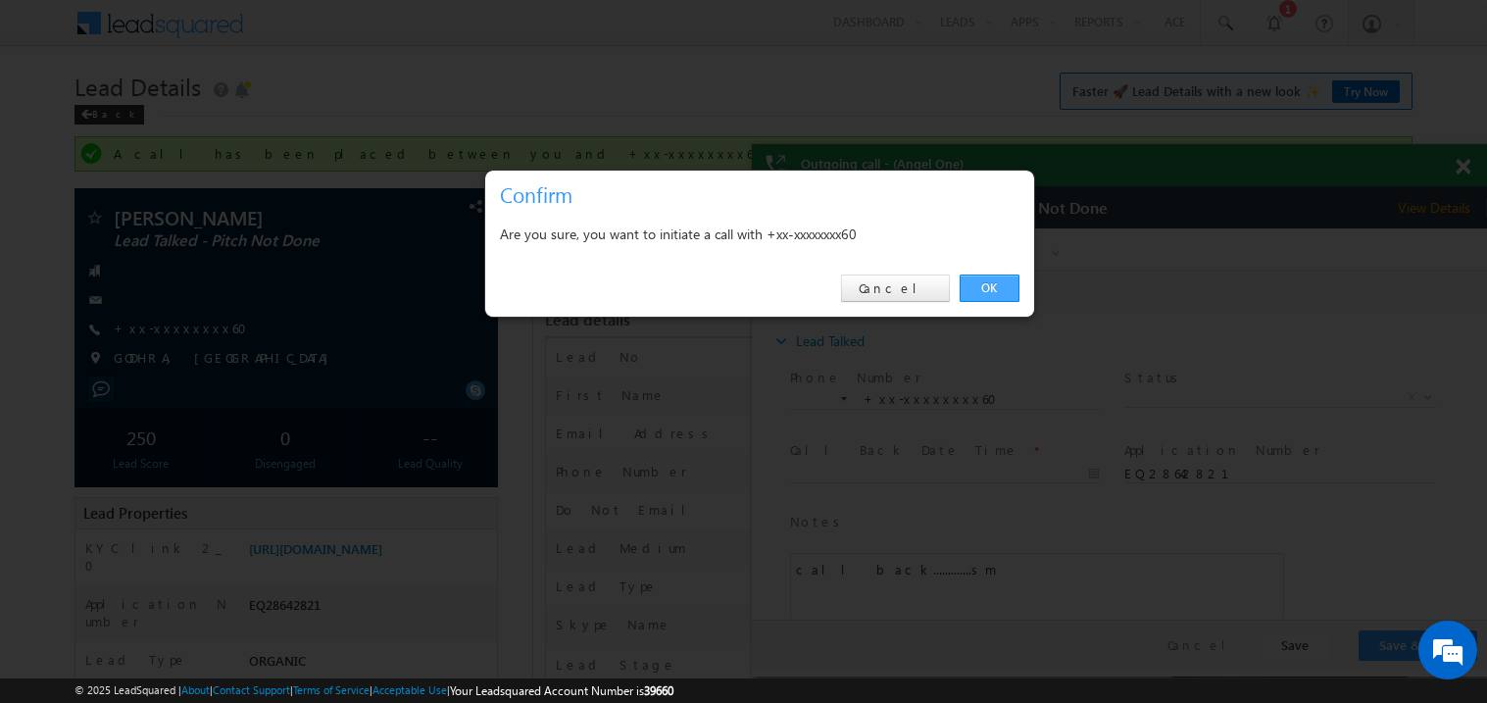
click at [982, 285] on link "OK" at bounding box center [990, 288] width 60 height 27
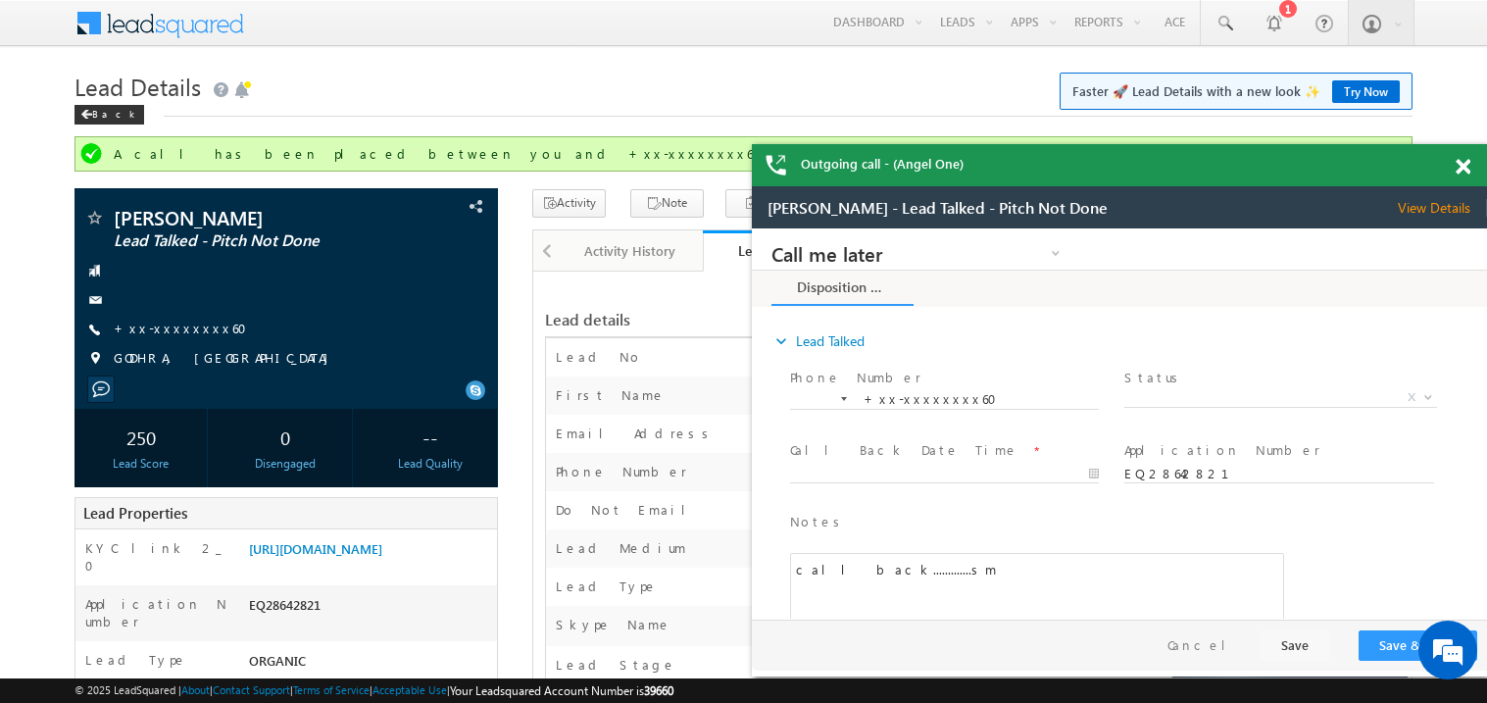
click at [1470, 168] on span at bounding box center [1463, 167] width 15 height 17
click at [1468, 172] on span at bounding box center [1463, 167] width 15 height 17
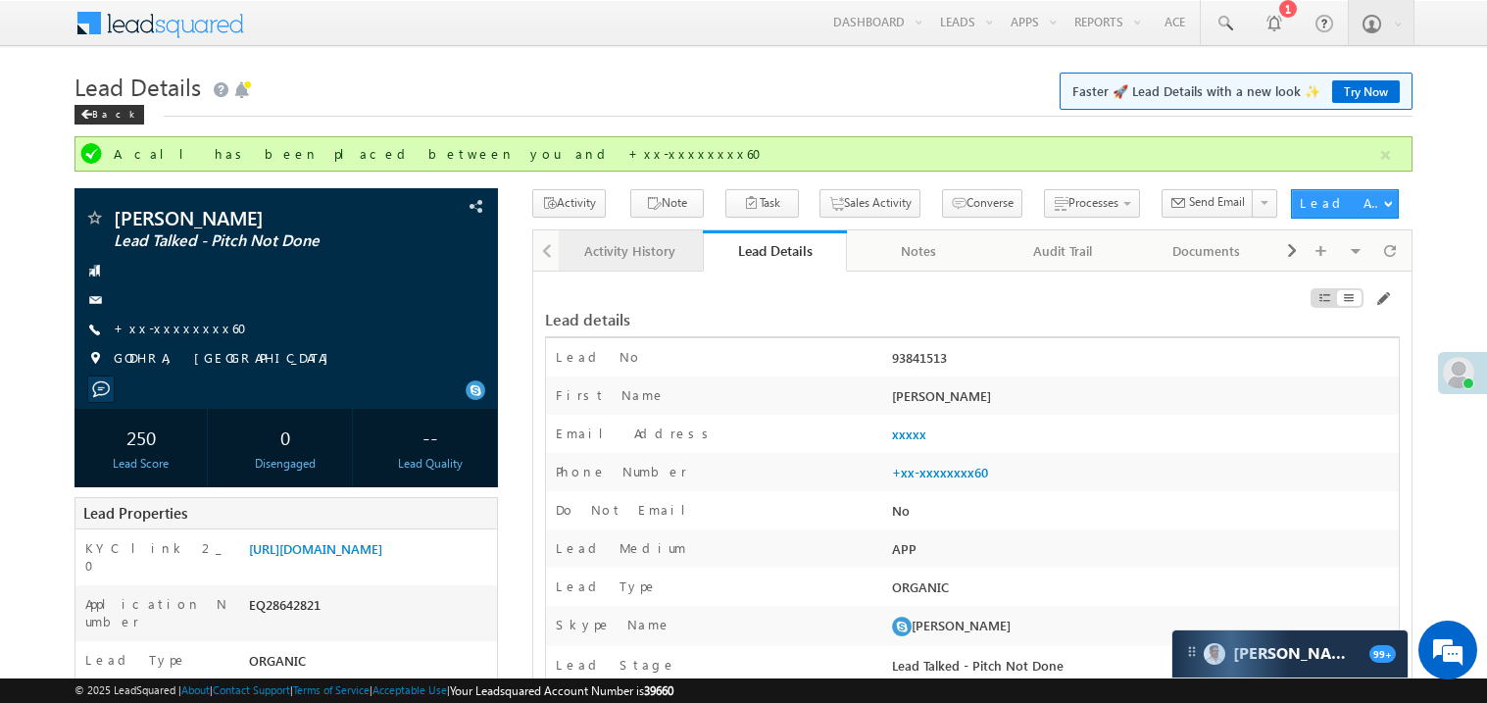
click at [600, 262] on div "Activity History" at bounding box center [630, 251] width 111 height 24
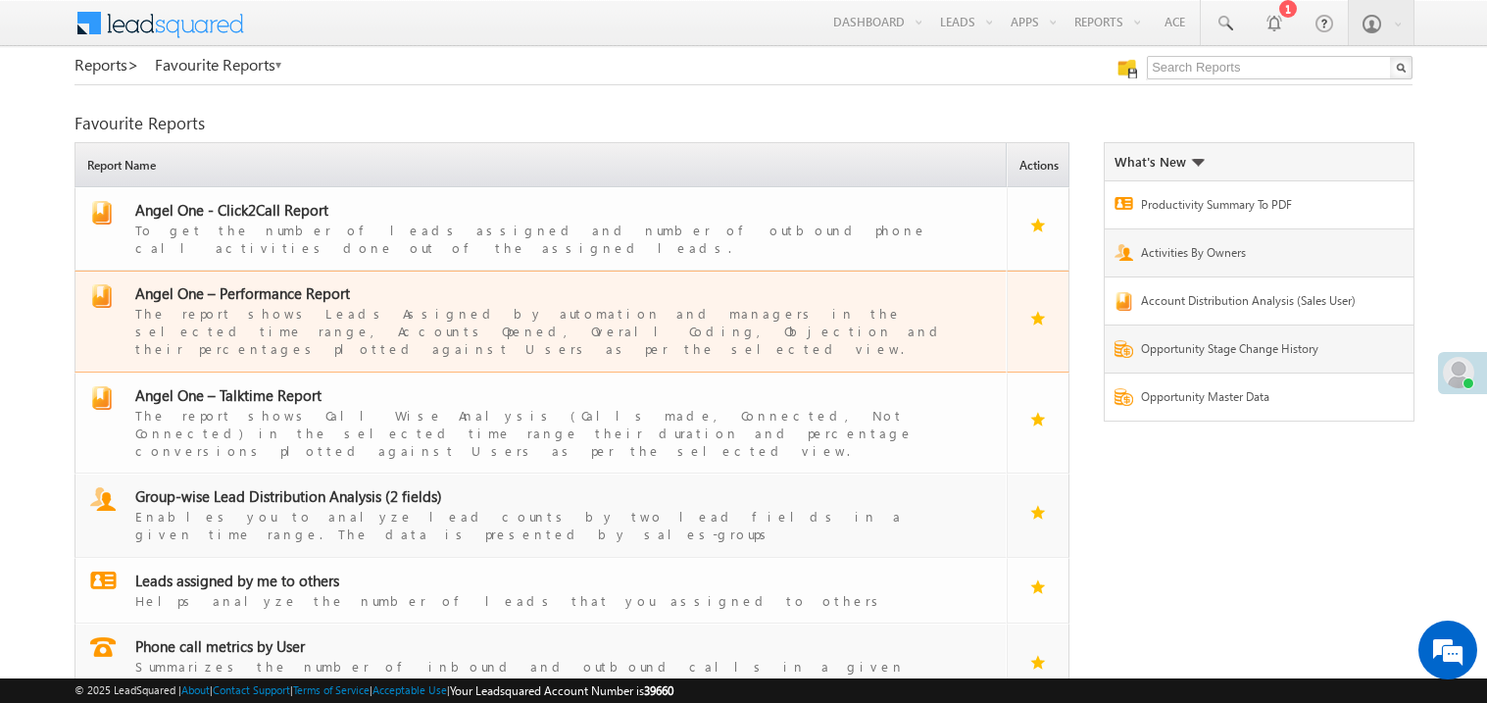
click at [238, 283] on span "Angel One – Performance Report" at bounding box center [242, 293] width 215 height 20
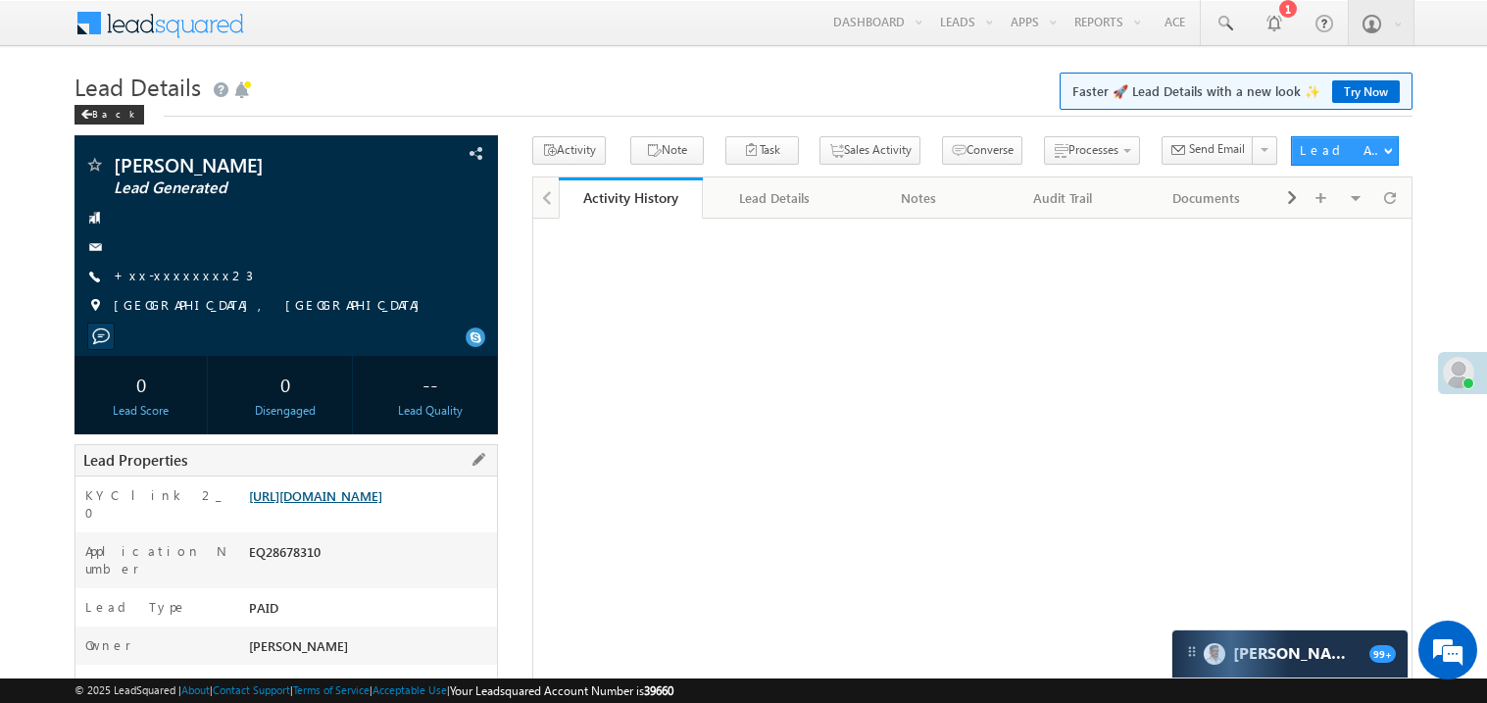
click at [382, 504] on link "[URL][DOMAIN_NAME]" at bounding box center [315, 495] width 133 height 17
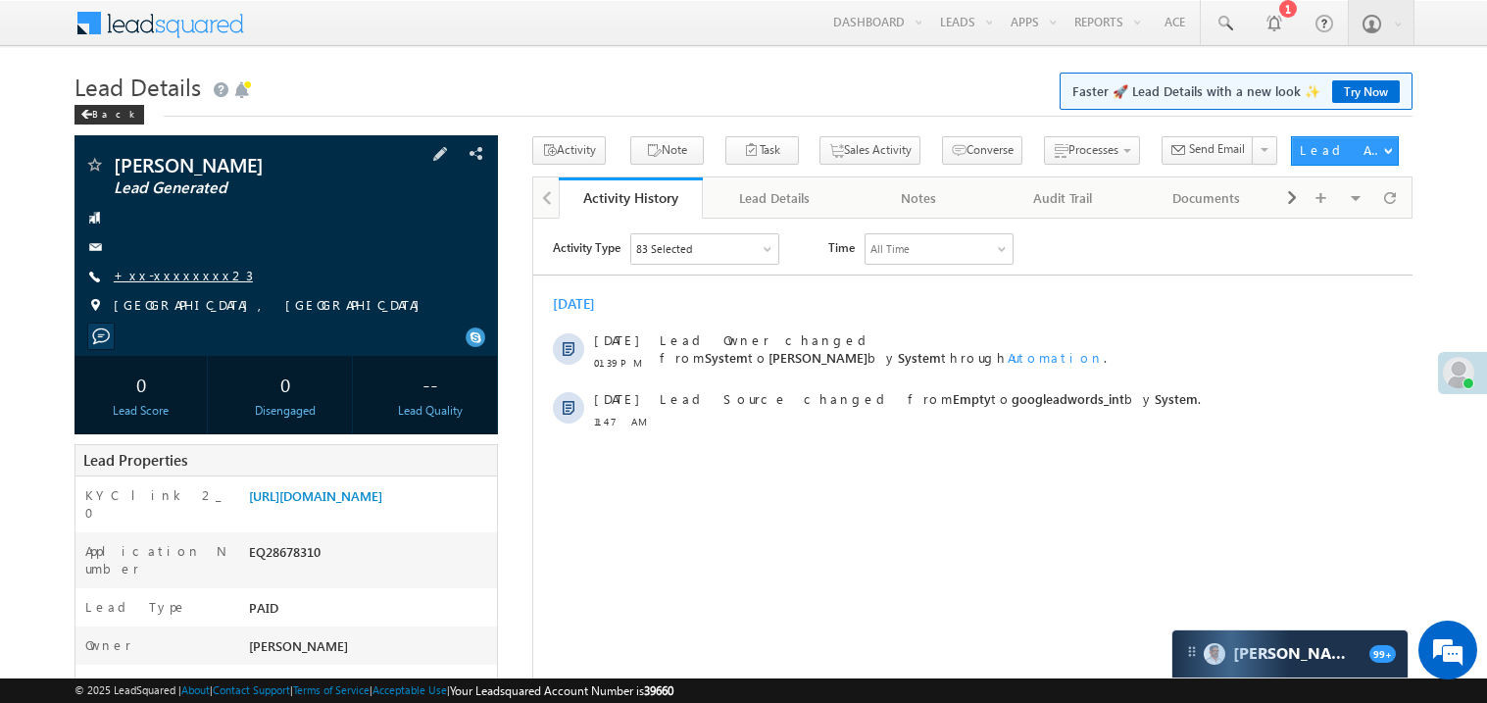
click at [173, 273] on link "+xx-xxxxxxxx23" at bounding box center [183, 275] width 139 height 17
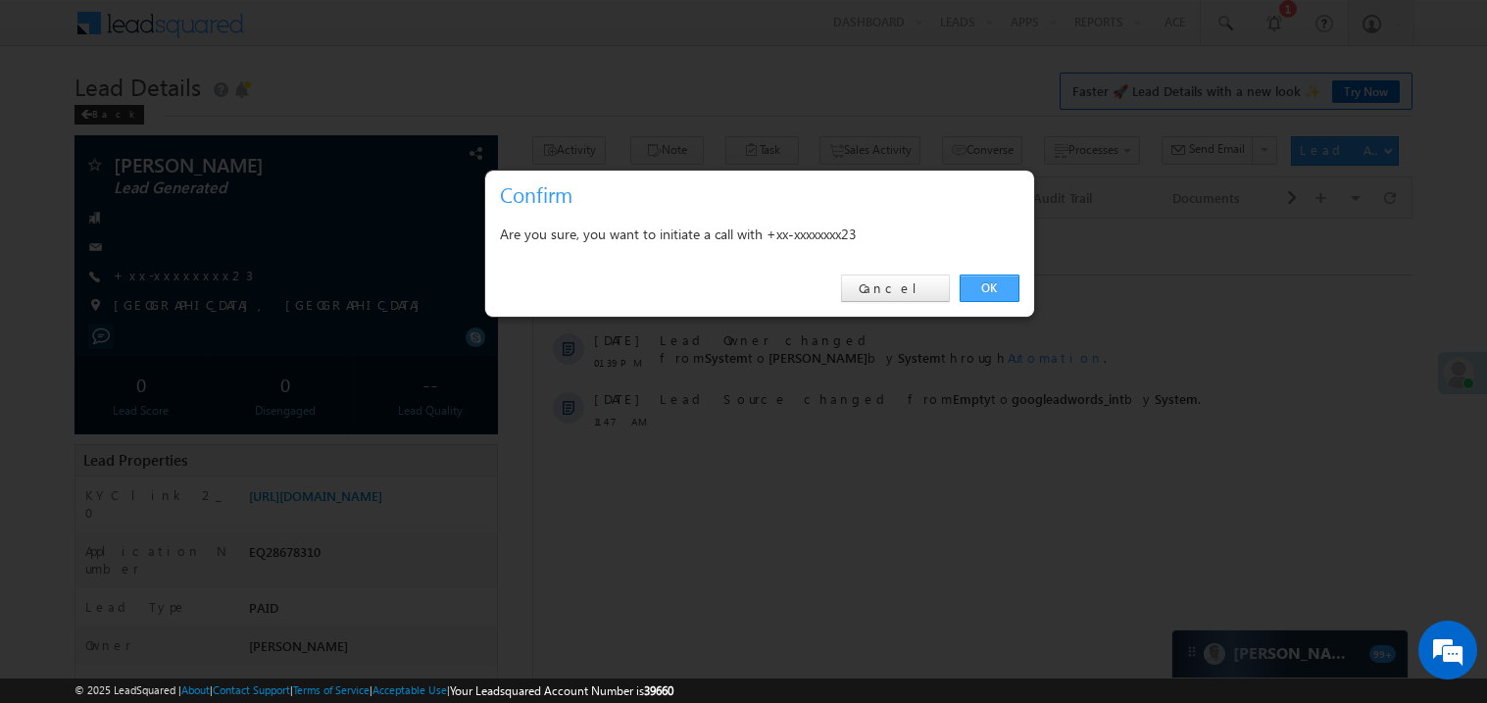
click at [981, 282] on link "OK" at bounding box center [990, 288] width 60 height 27
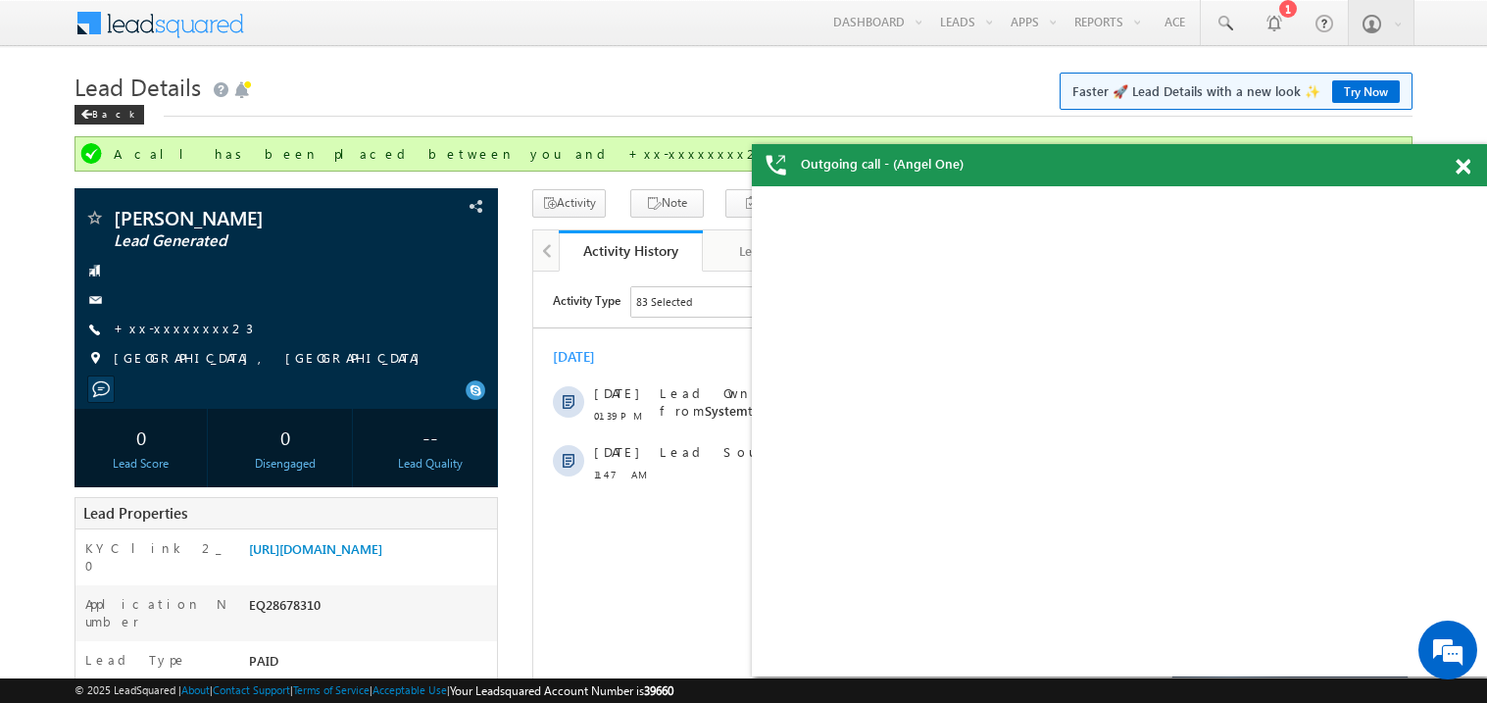
click at [1468, 163] on span at bounding box center [1463, 167] width 15 height 17
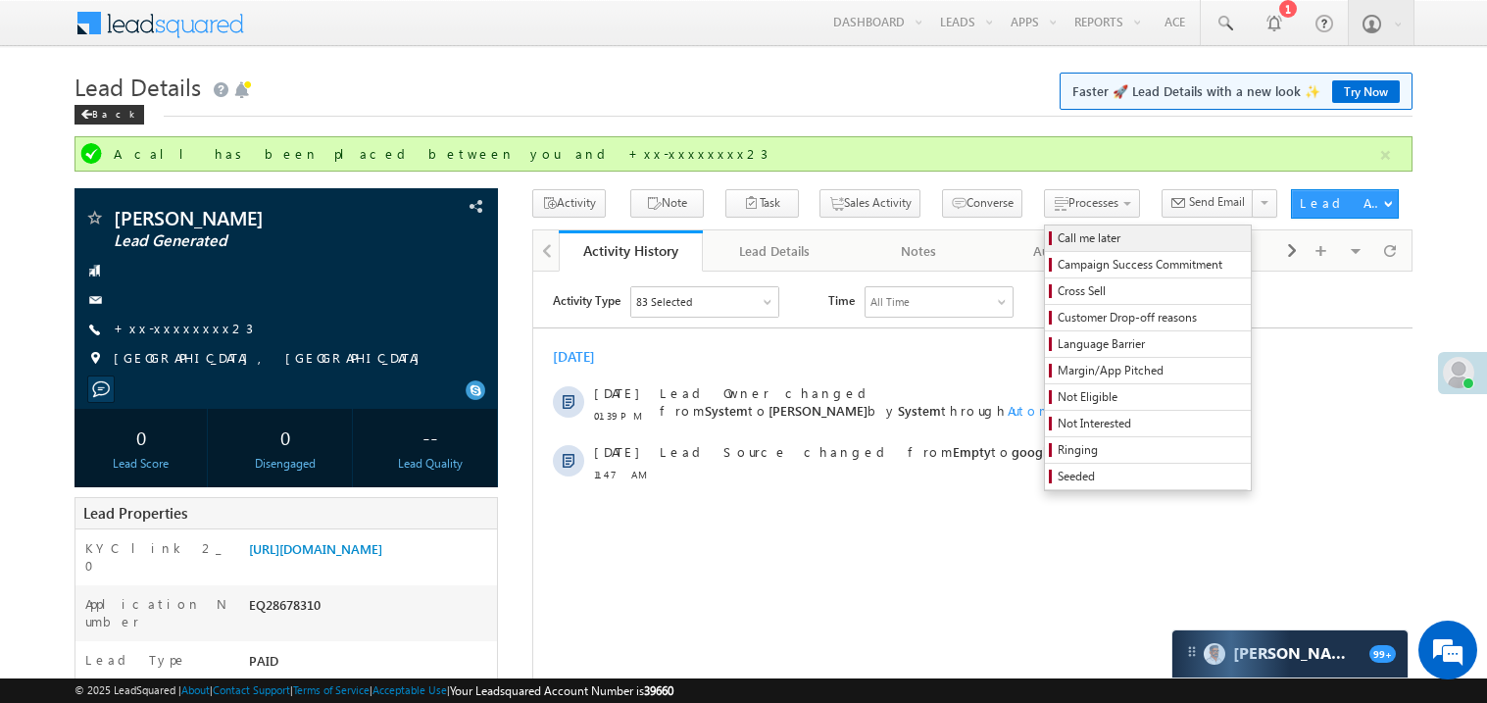
click at [1058, 236] on span "Call me later" at bounding box center [1151, 238] width 186 height 18
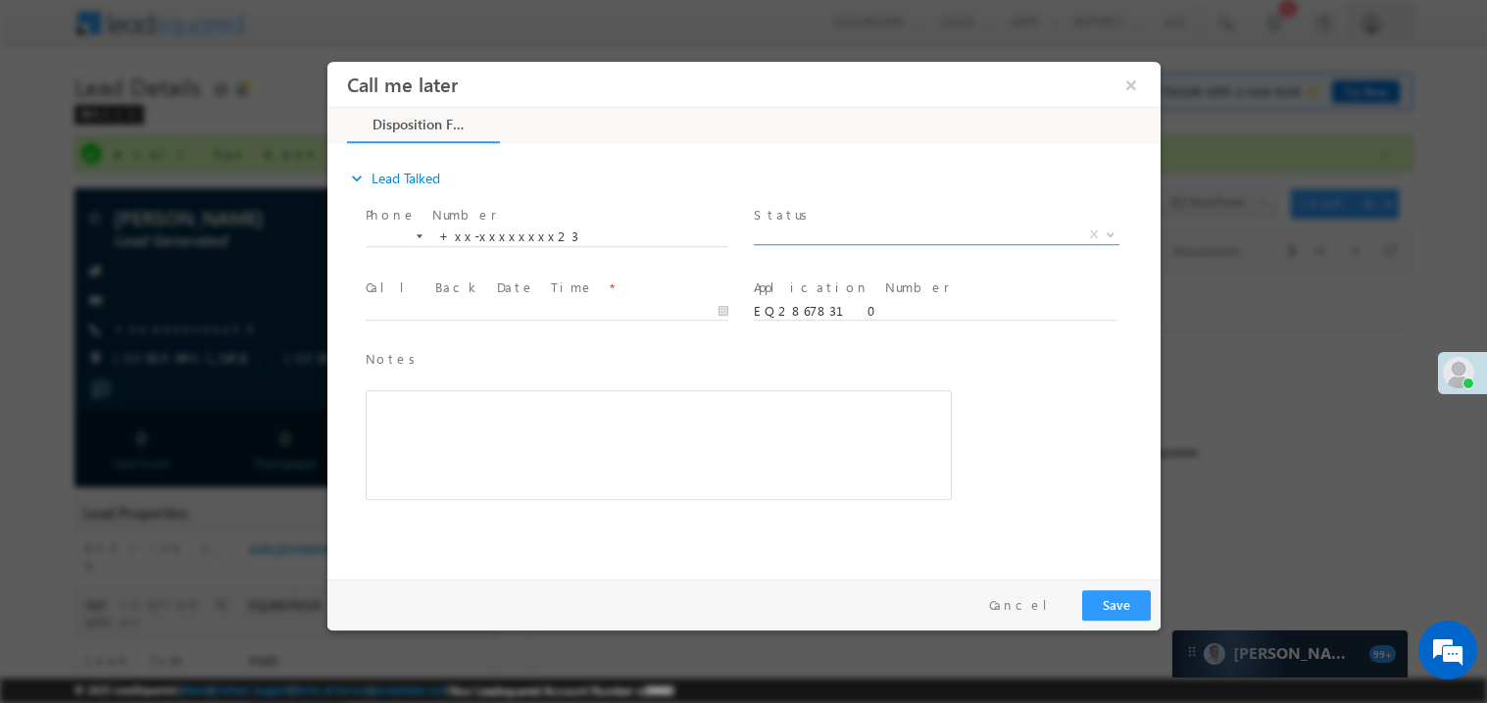
click at [787, 235] on span "X" at bounding box center [936, 235] width 366 height 20
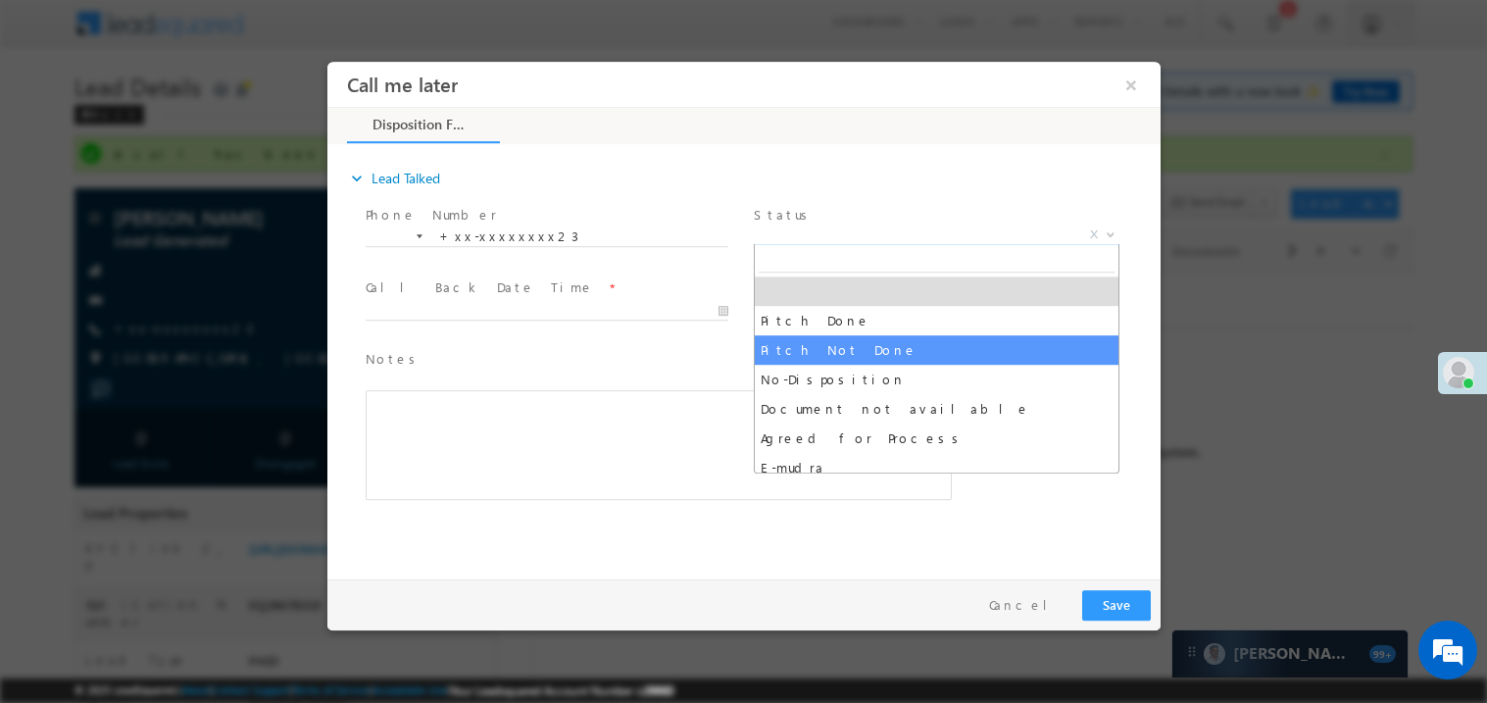
select select "Pitch Not Done"
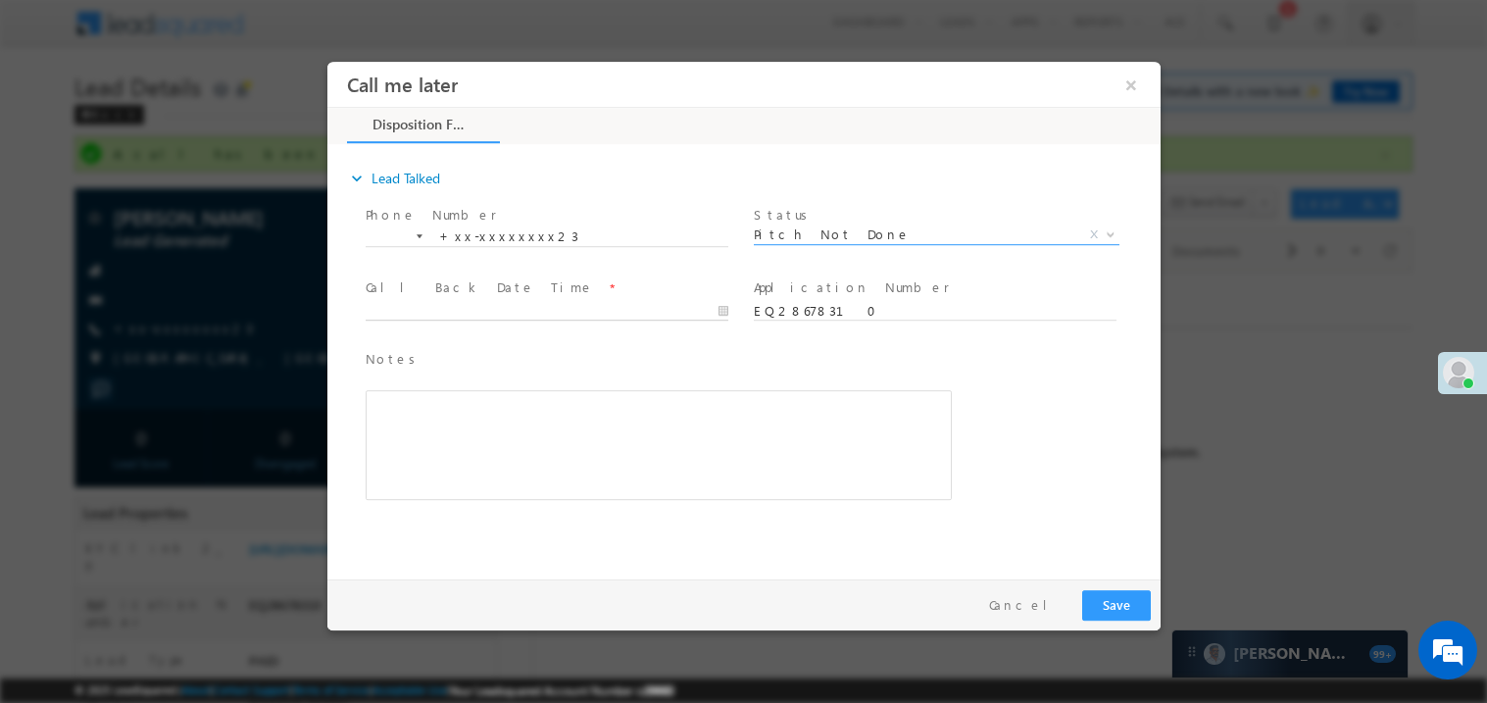
click at [429, 308] on body "Call me later ×" at bounding box center [743, 315] width 833 height 509
type input "[DATE] 2:05 PM"
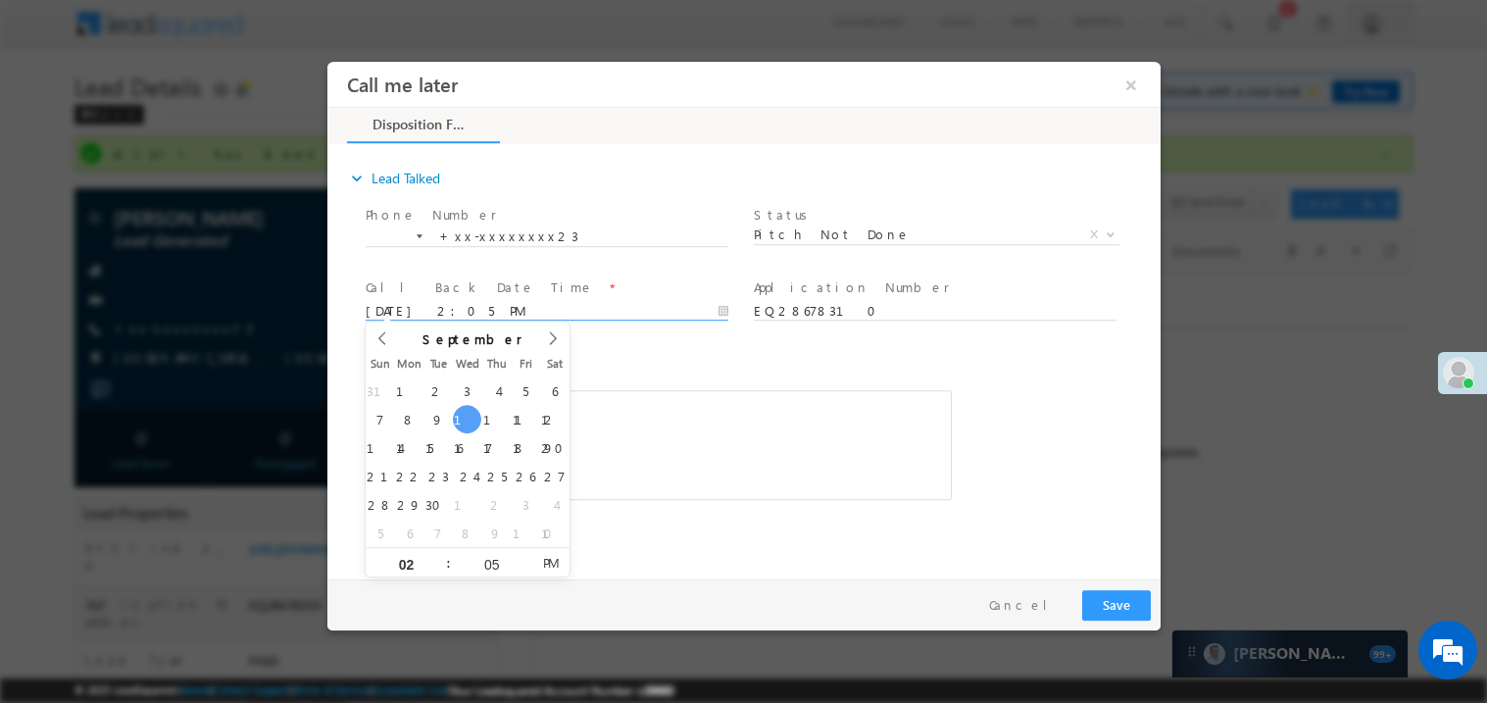
click at [699, 418] on div "Rich Text Editor, 40788eee-0fb2-11ec-a811-0adc8a9d82c2__tab1__section1__Notes__…" at bounding box center [658, 444] width 586 height 110
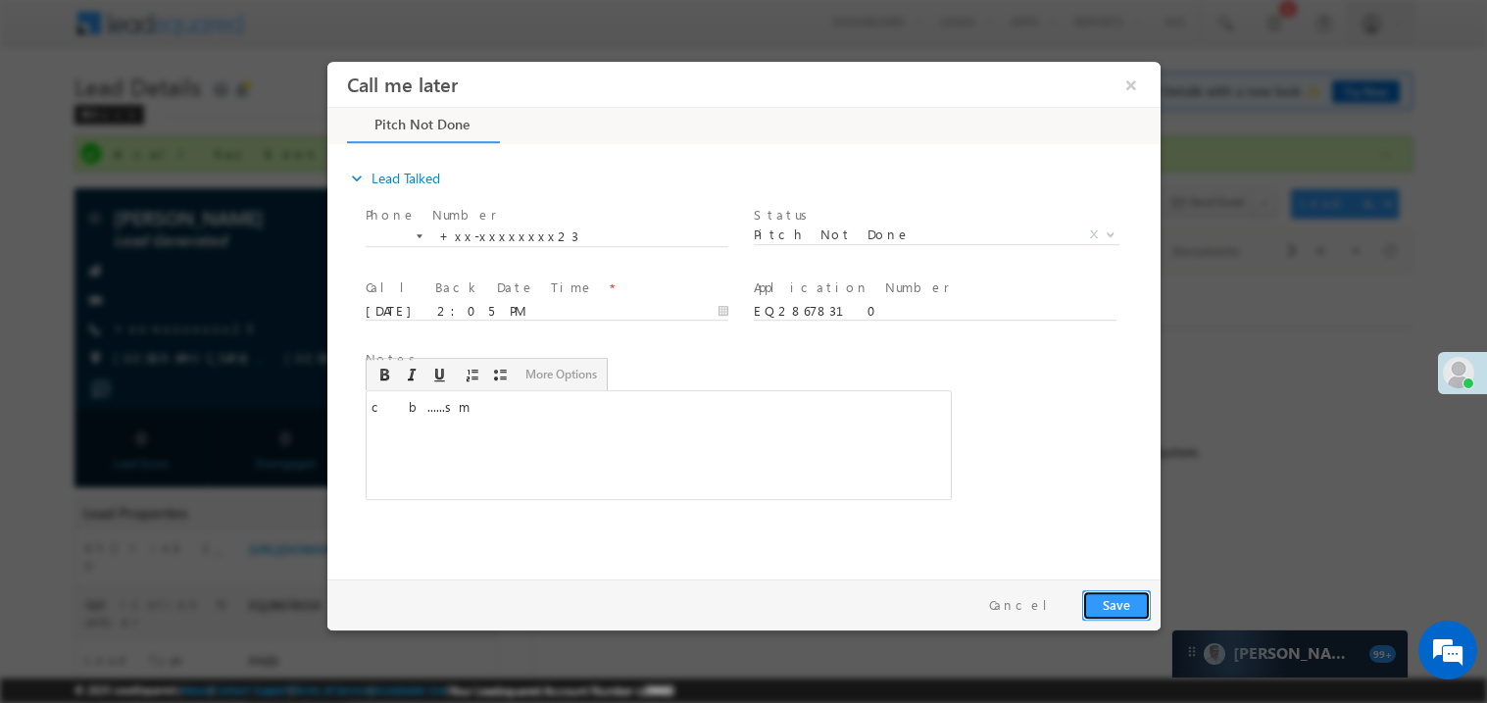
click at [1115, 607] on button "Save" at bounding box center [1116, 604] width 69 height 30
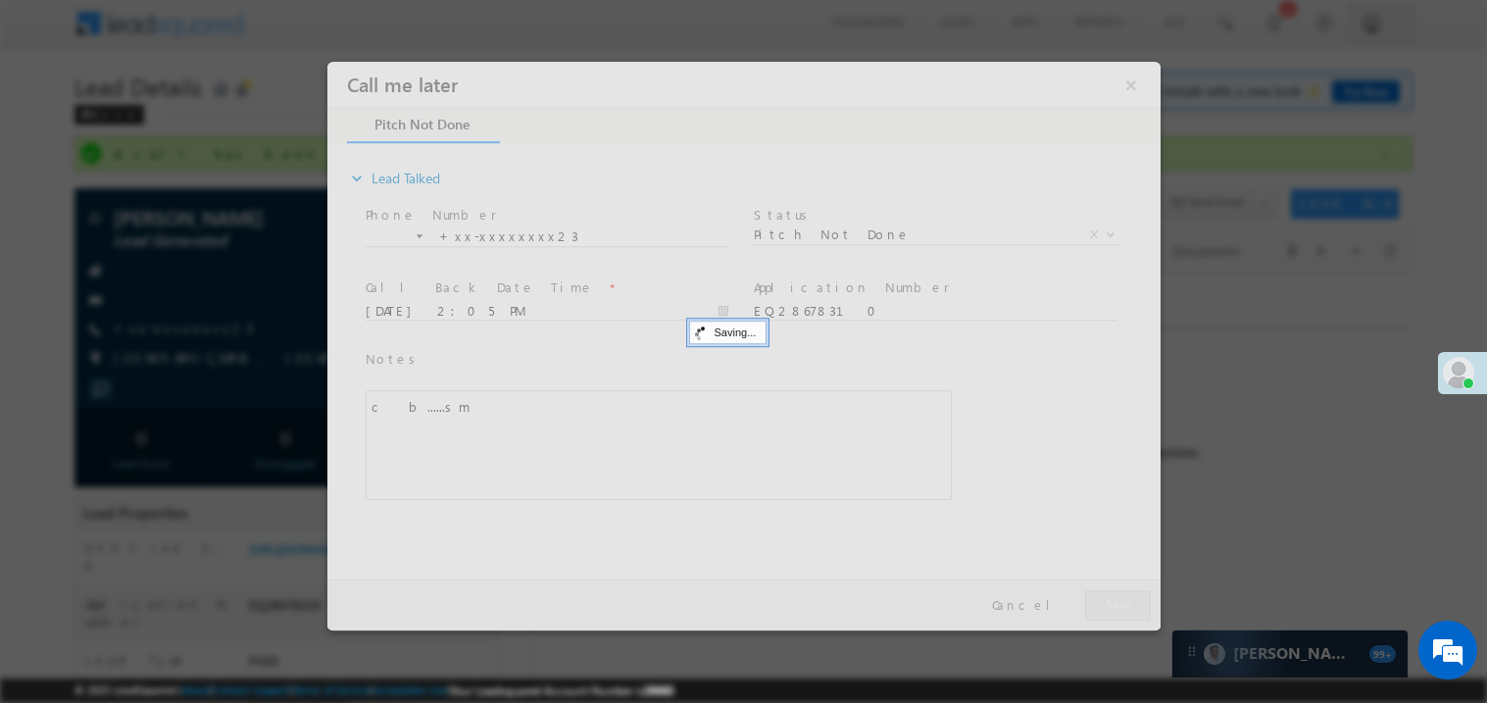
click at [1115, 607] on div at bounding box center [743, 345] width 833 height 569
